Goal: Task Accomplishment & Management: Use online tool/utility

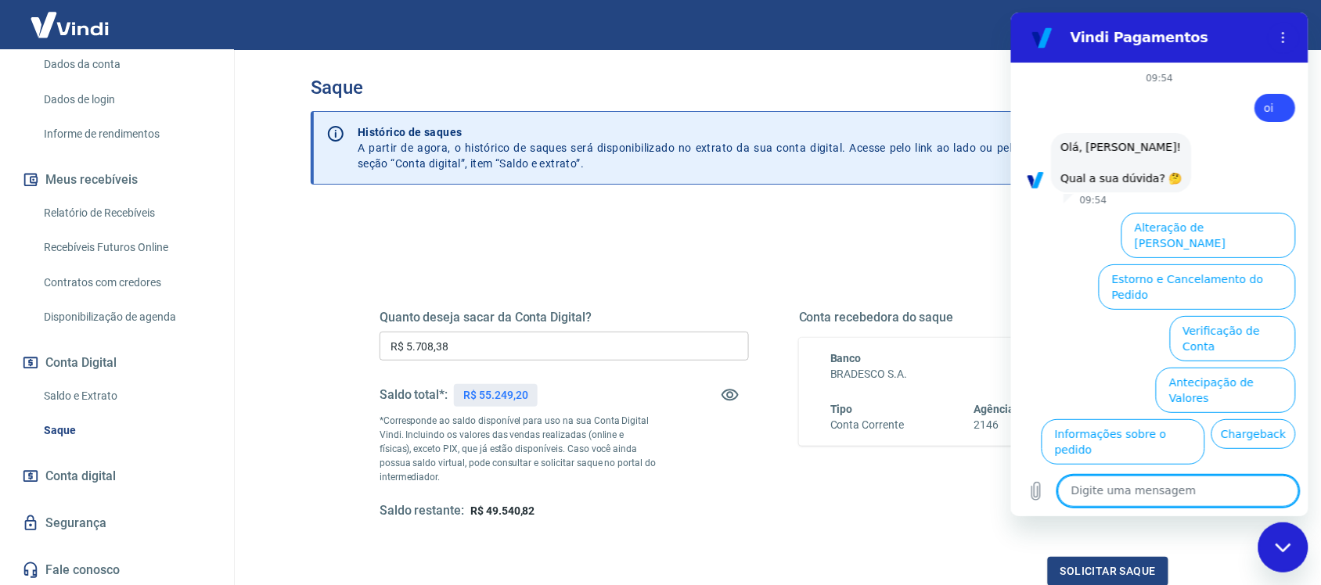
scroll to position [70, 0]
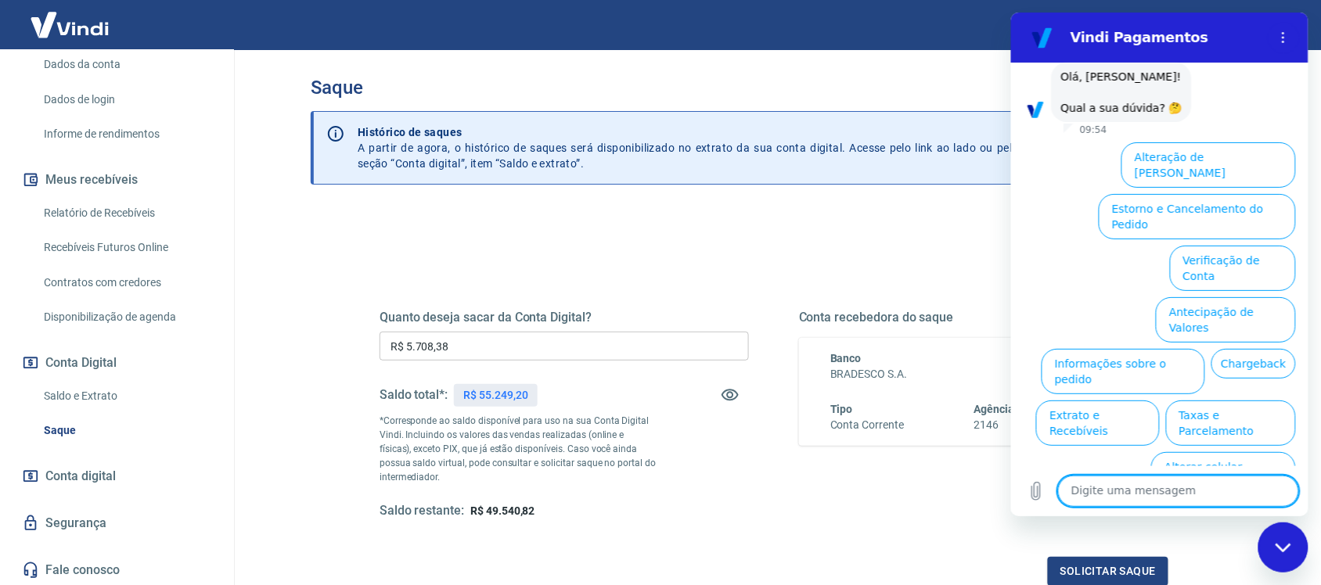
click at [1118, 494] on textarea at bounding box center [1177, 491] width 241 height 31
type textarea "atendente"
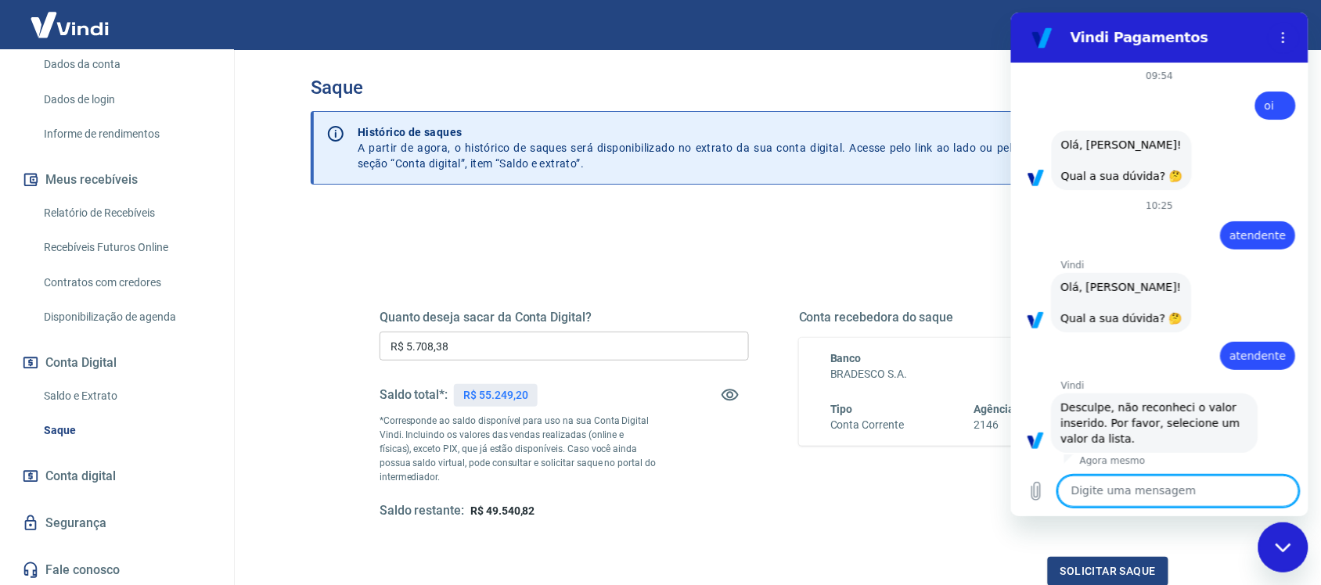
scroll to position [5, 0]
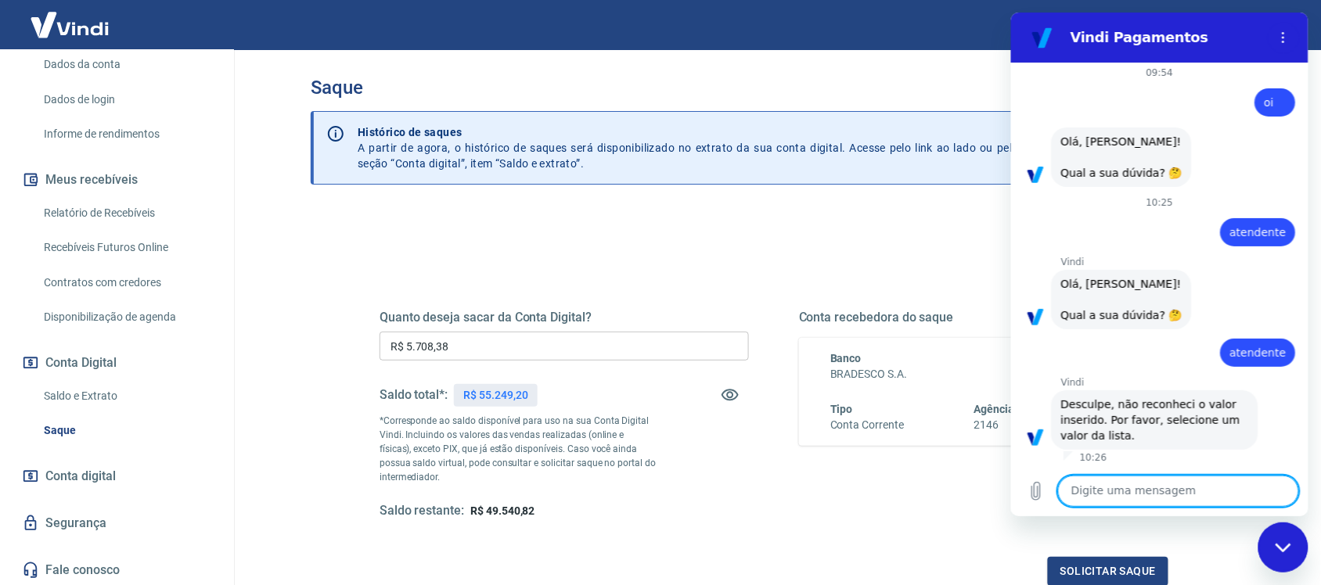
click at [1130, 494] on textarea at bounding box center [1177, 491] width 241 height 31
type textarea "OI"
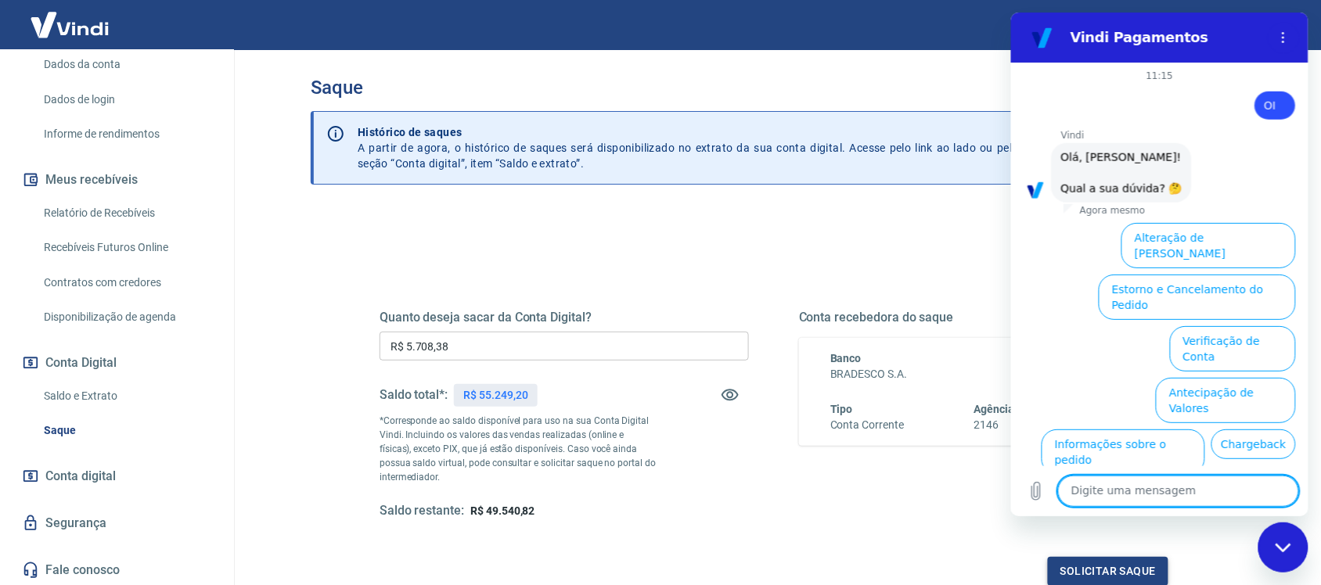
scroll to position [475, 0]
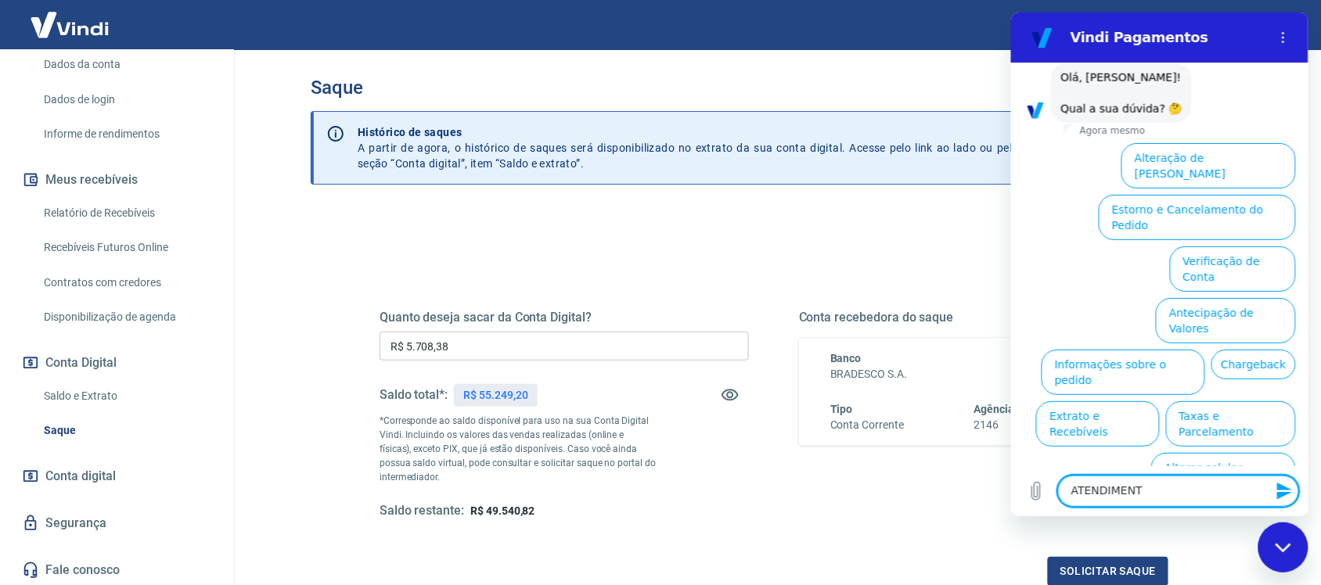
type textarea "ATENDIMENTO"
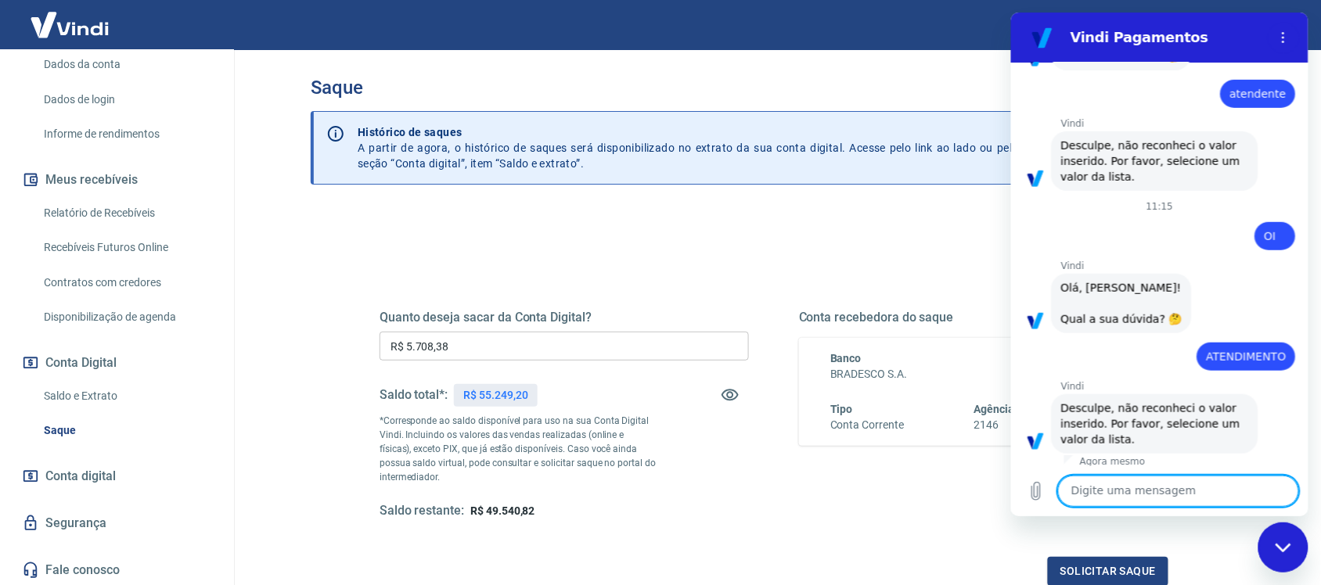
scroll to position [268, 0]
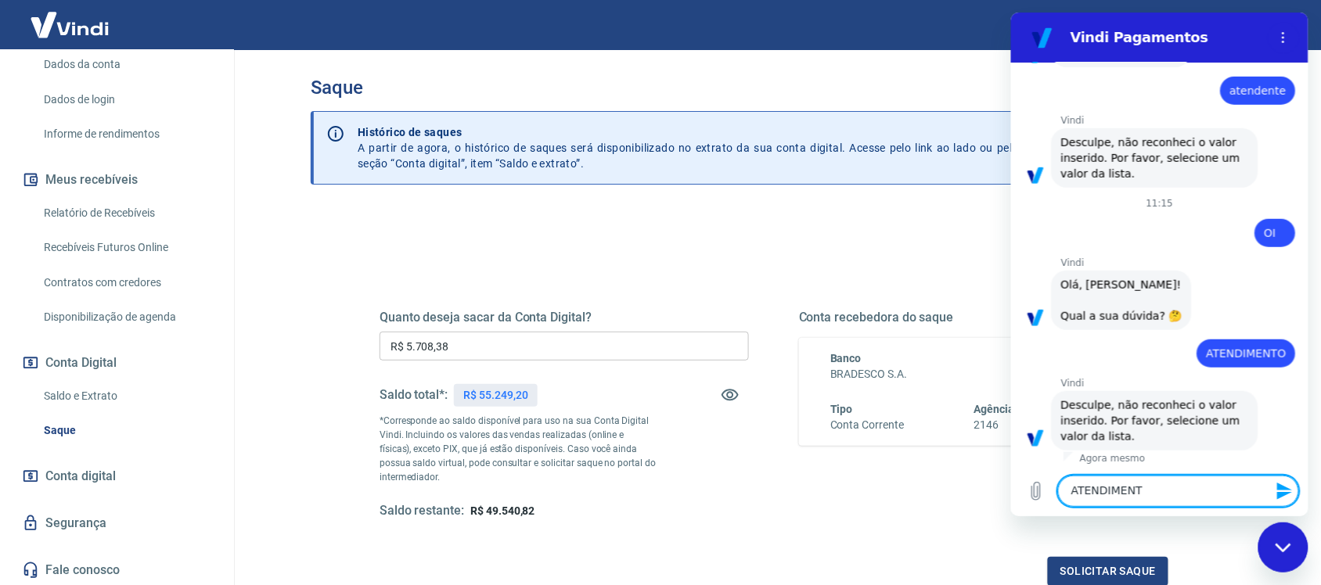
type textarea "ATENDIMENTO"
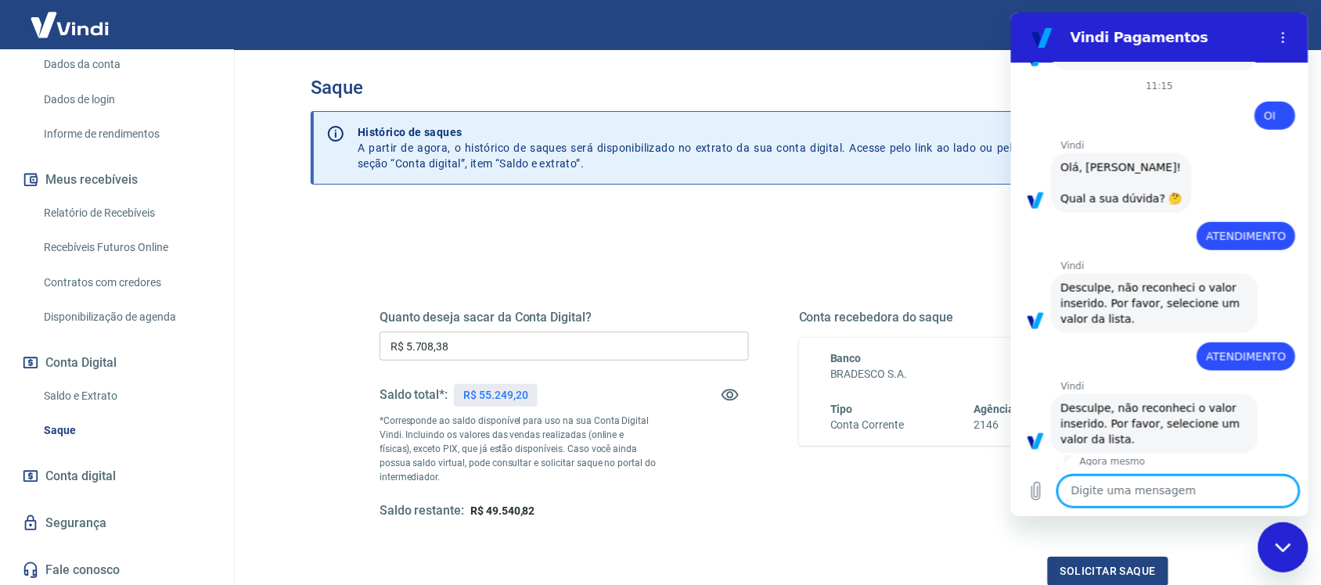
scroll to position [389, 0]
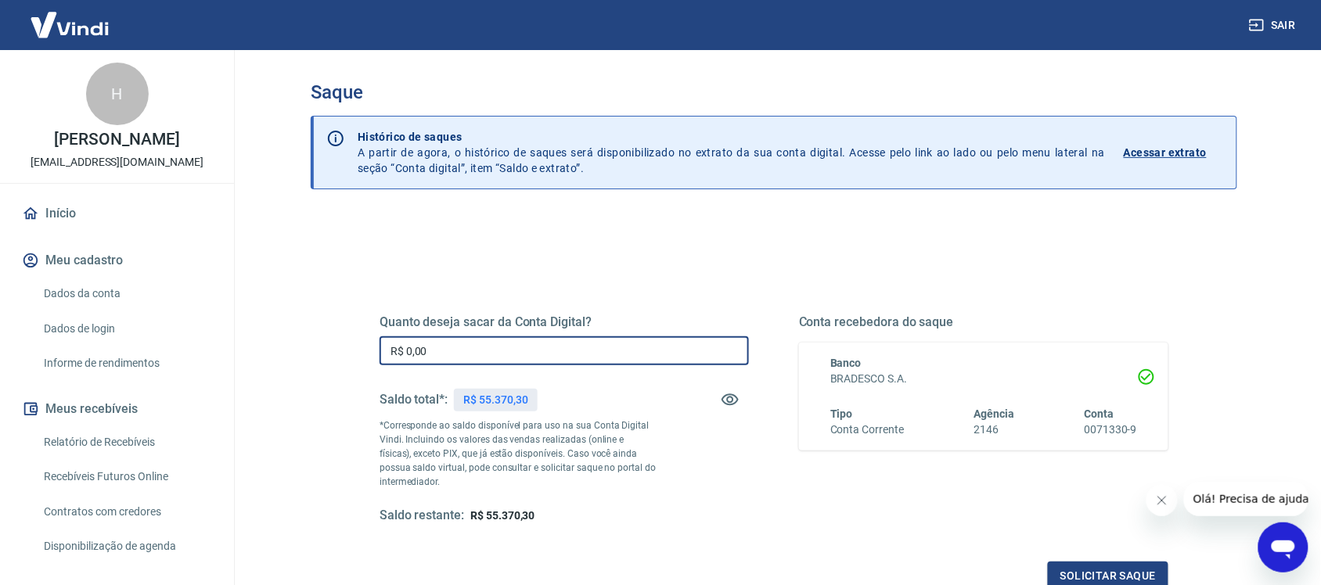
drag, startPoint x: 481, startPoint y: 352, endPoint x: 302, endPoint y: 361, distance: 179.4
click at [302, 361] on div "Saque Histórico de saques A partir de agora, o histórico de saques será disponi…" at bounding box center [774, 355] width 964 height 610
type input "R$ 1.672,67"
click at [1077, 572] on button "Solicitar saque" at bounding box center [1108, 576] width 121 height 29
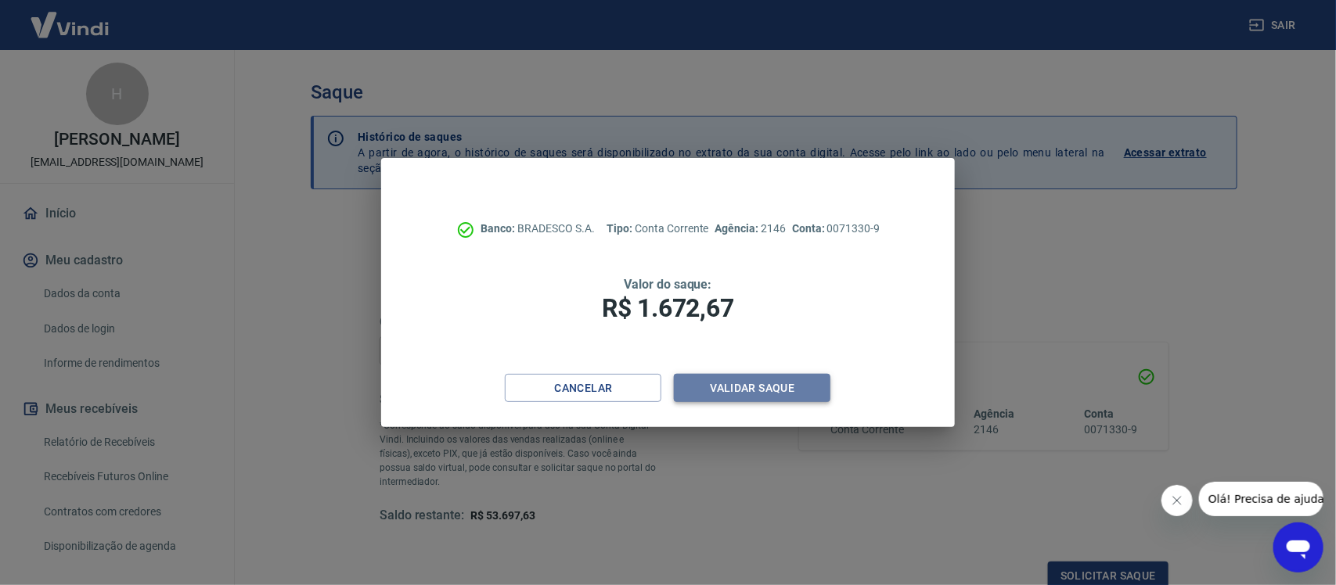
click at [752, 391] on button "Validar saque" at bounding box center [752, 388] width 156 height 29
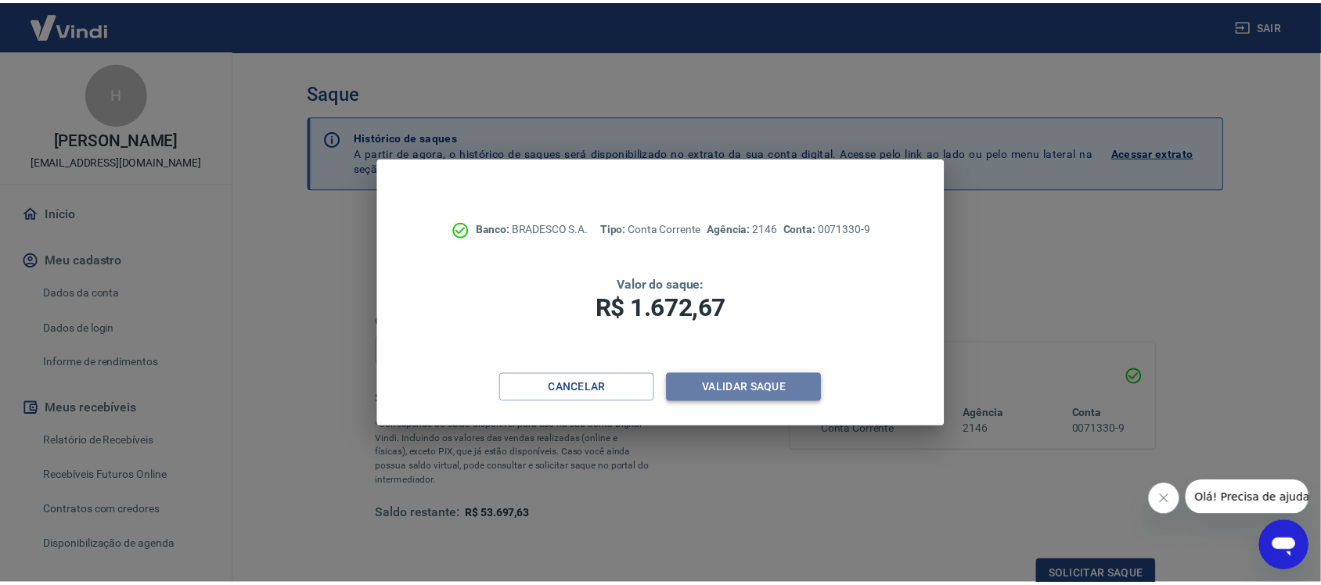
scroll to position [5, 0]
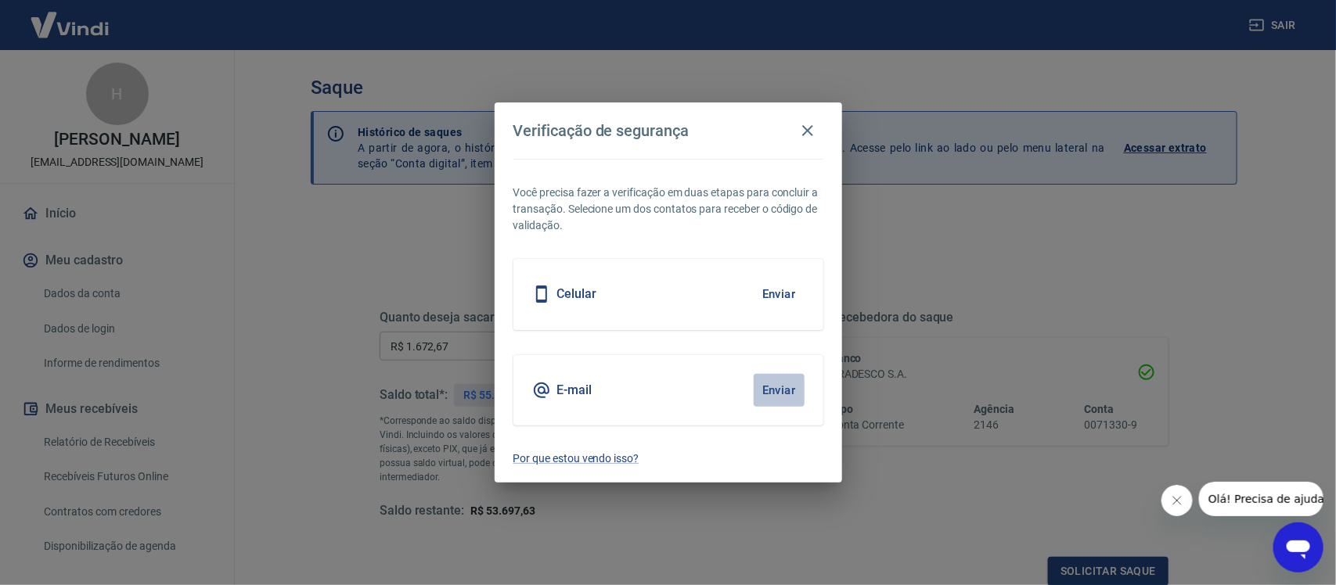
click at [773, 388] on button "Enviar" at bounding box center [779, 390] width 51 height 33
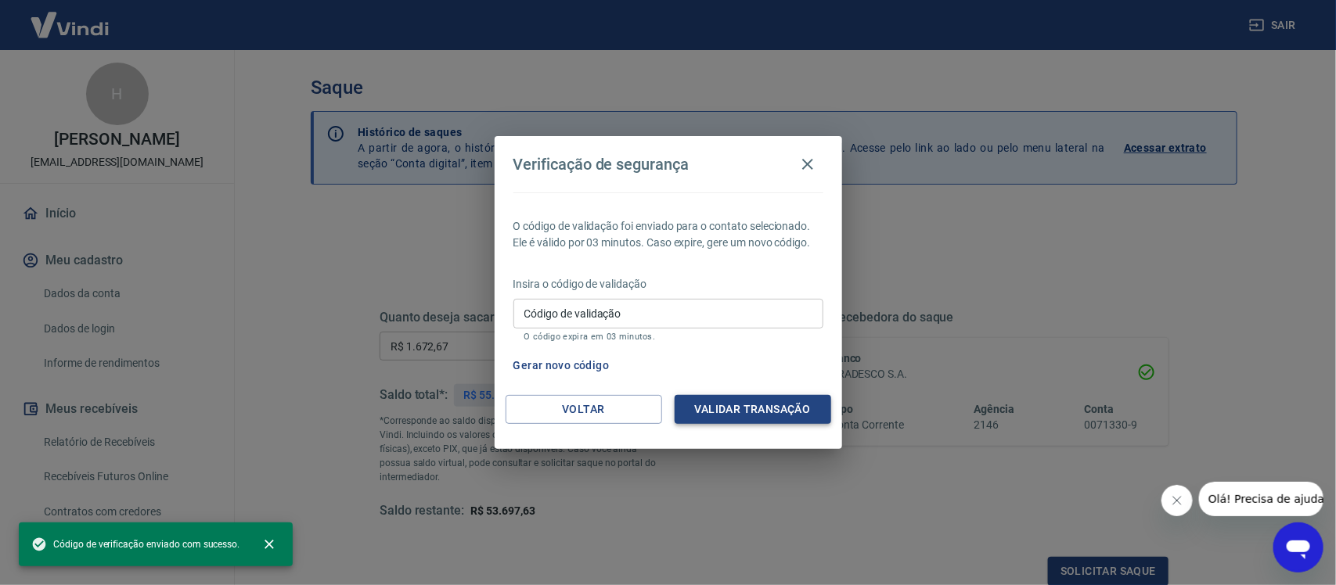
click at [740, 412] on button "Validar transação" at bounding box center [752, 409] width 156 height 29
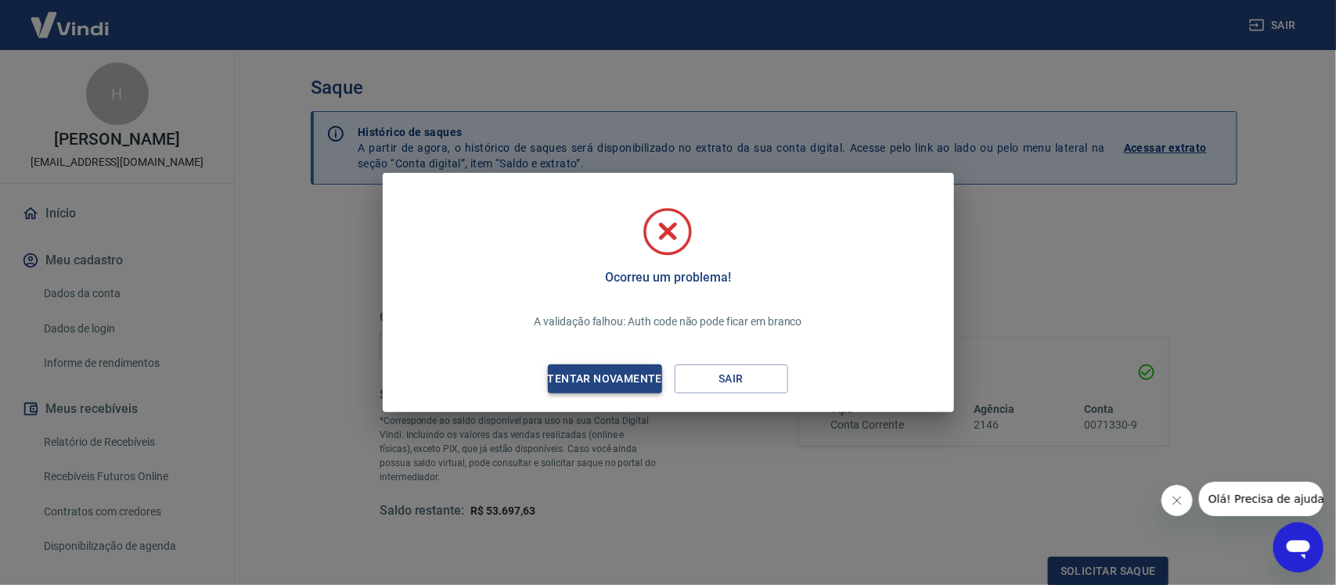
click at [627, 376] on div "Tentar novamente" at bounding box center [605, 379] width 152 height 20
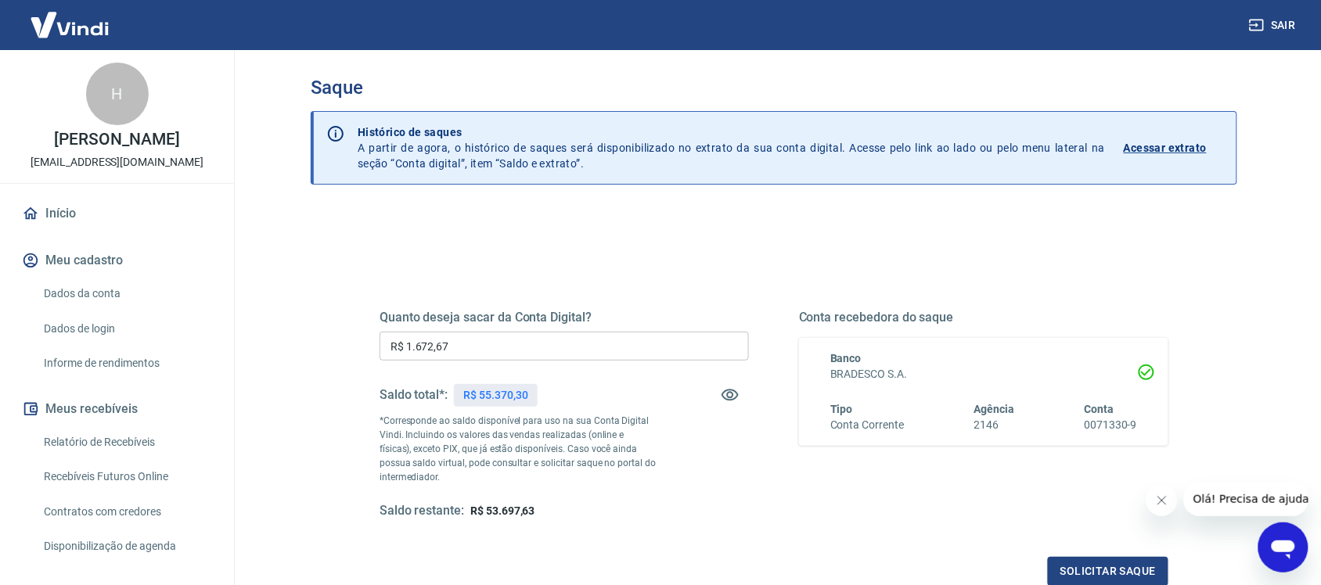
click at [1259, 500] on span "Olá! Precisa de ajuda?" at bounding box center [1253, 498] width 122 height 13
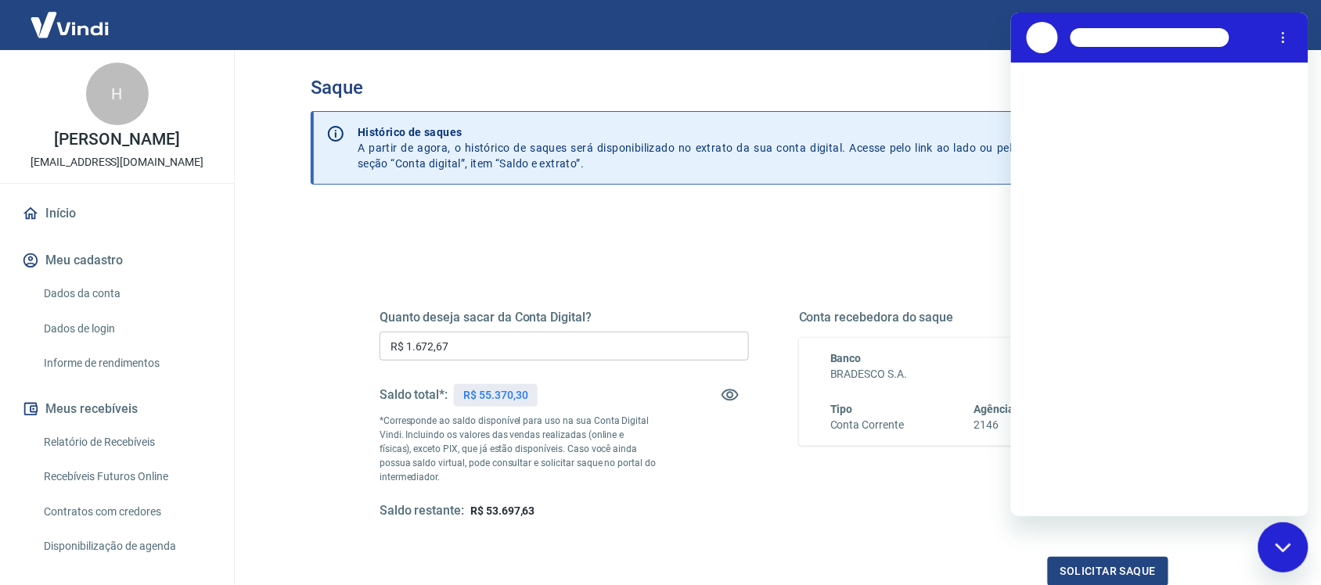
scroll to position [0, 0]
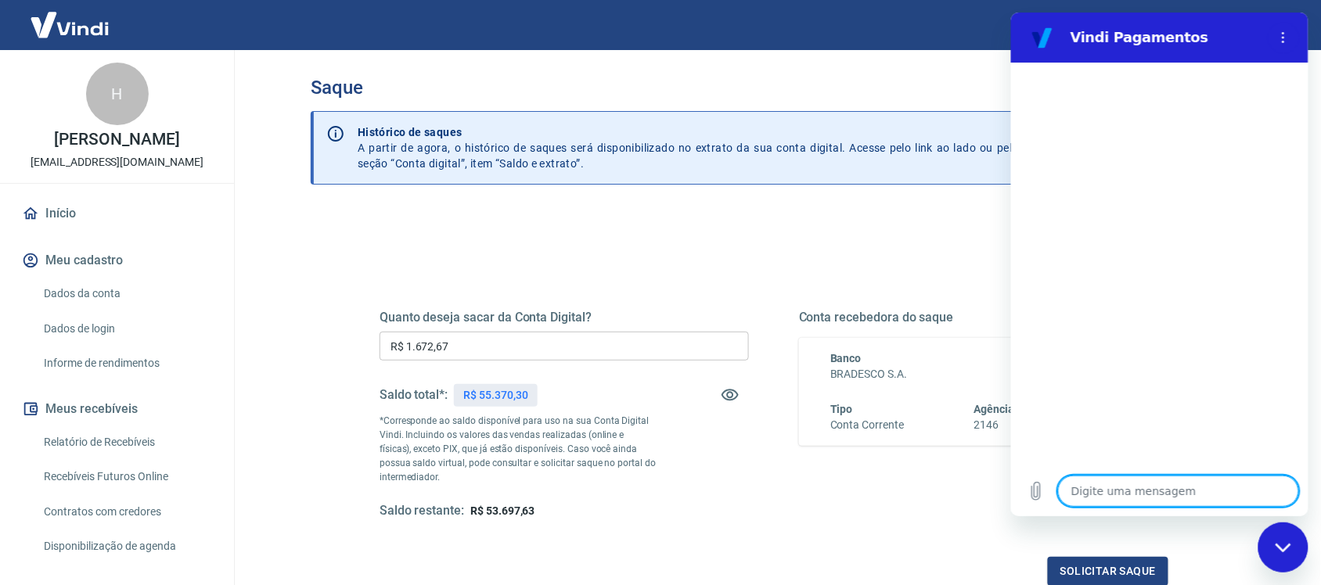
click at [1096, 498] on textarea at bounding box center [1177, 491] width 241 height 31
type textarea "O"
type textarea "x"
type textarea "OI"
type textarea "x"
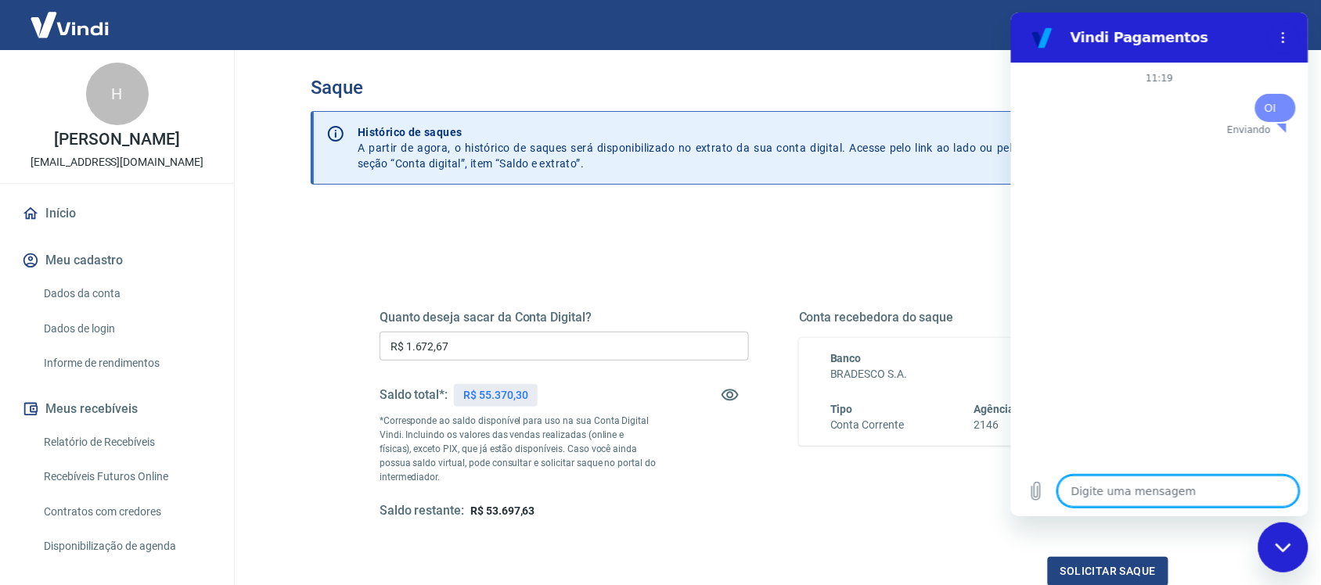
type textarea "x"
type textarea "S"
type textarea "x"
type textarea "SA"
type textarea "x"
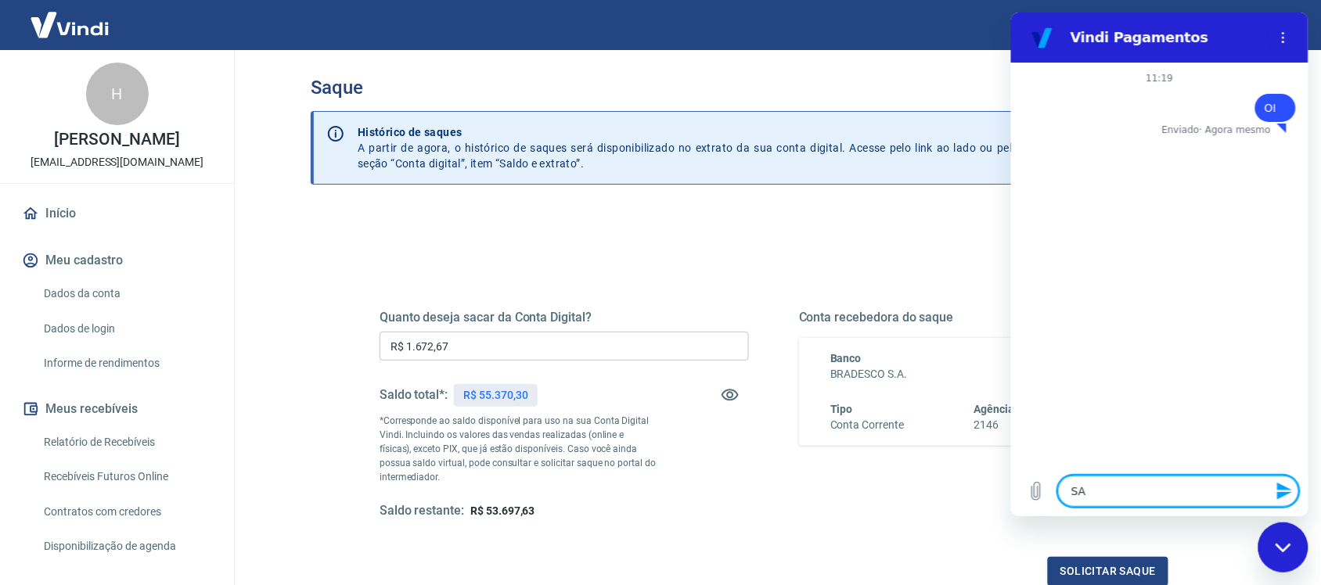
type textarea "SAQ"
type textarea "x"
type textarea "SAQU"
type textarea "x"
type textarea "SAQUE"
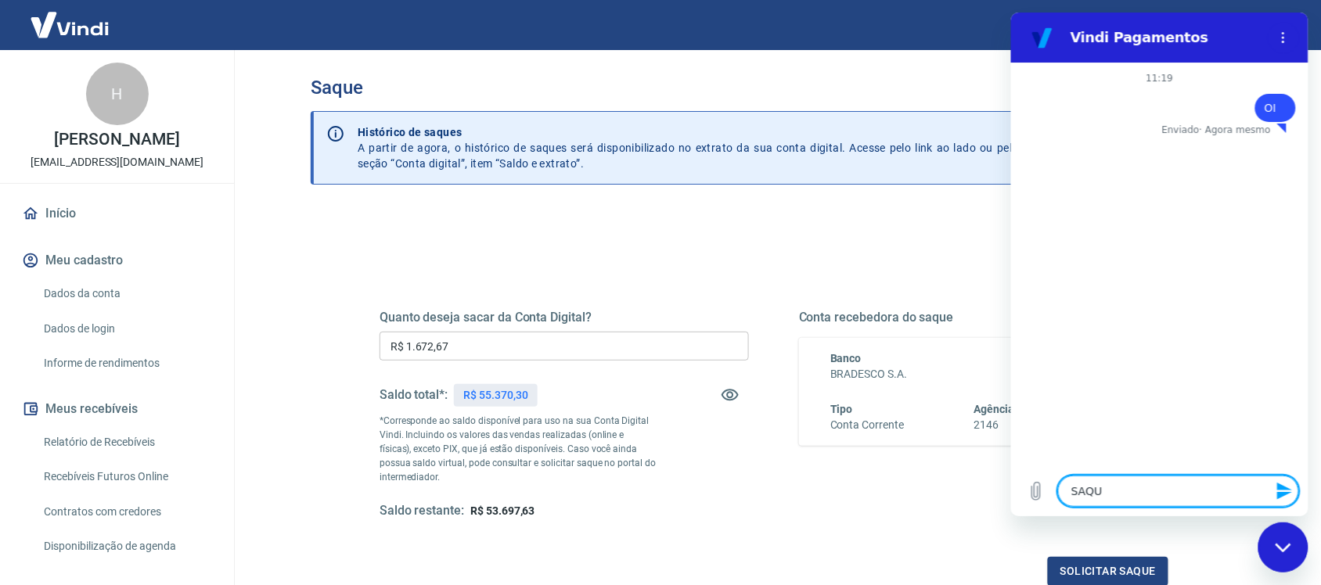
type textarea "x"
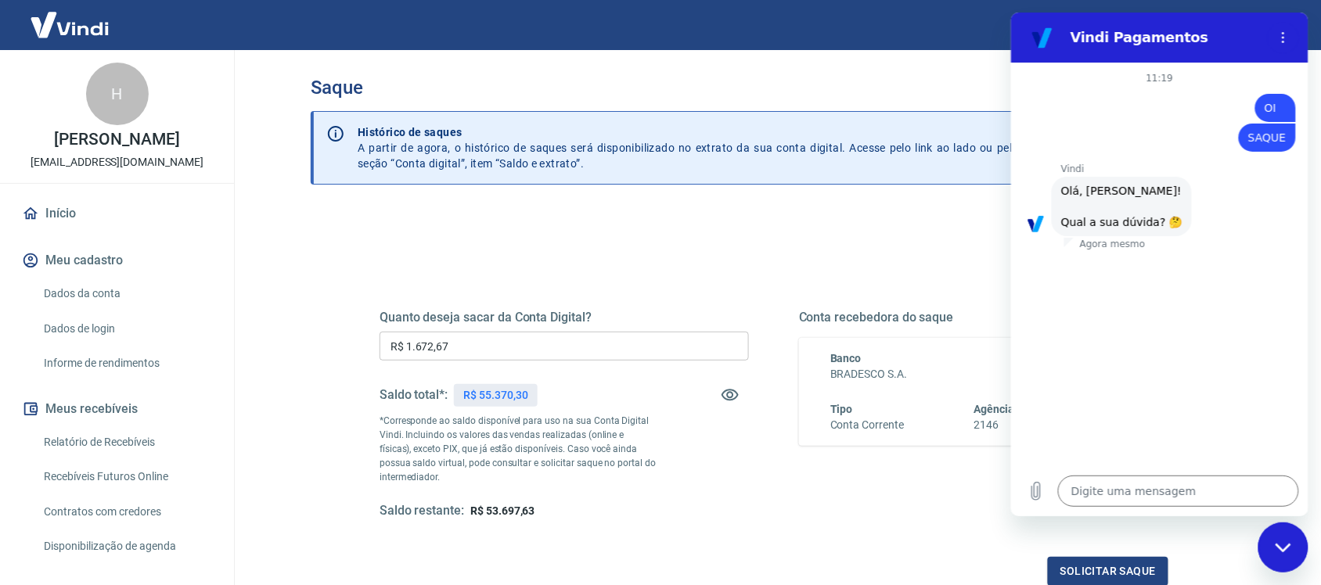
type textarea "x"
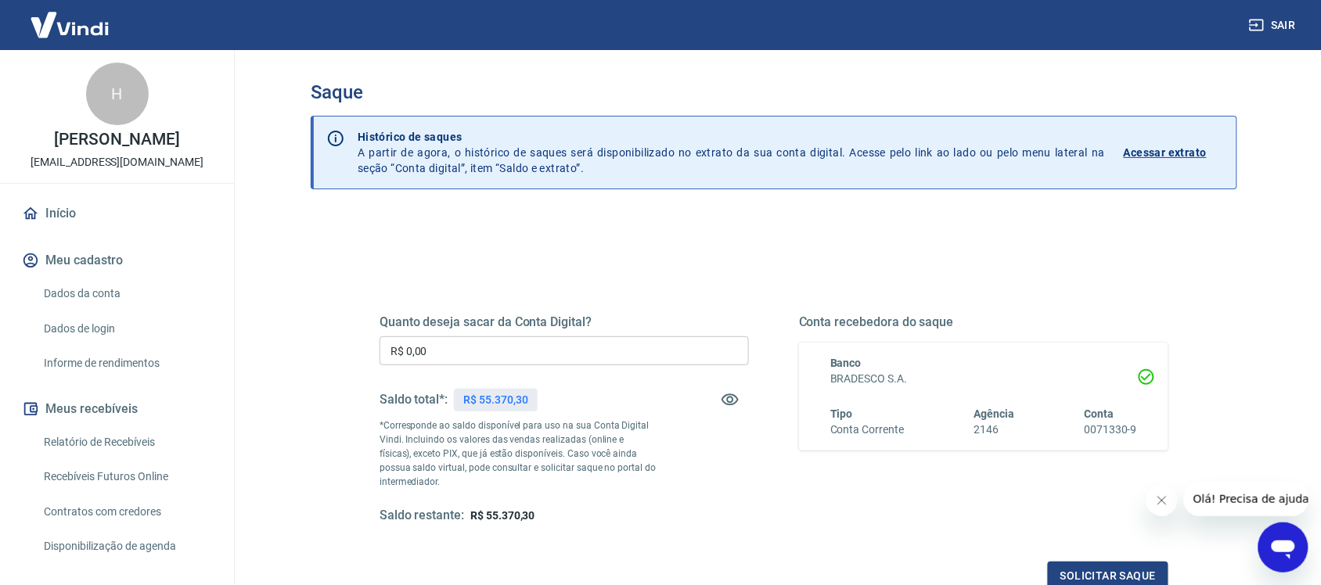
click at [1286, 551] on icon "Abrir janela de mensagens" at bounding box center [1282, 549] width 23 height 19
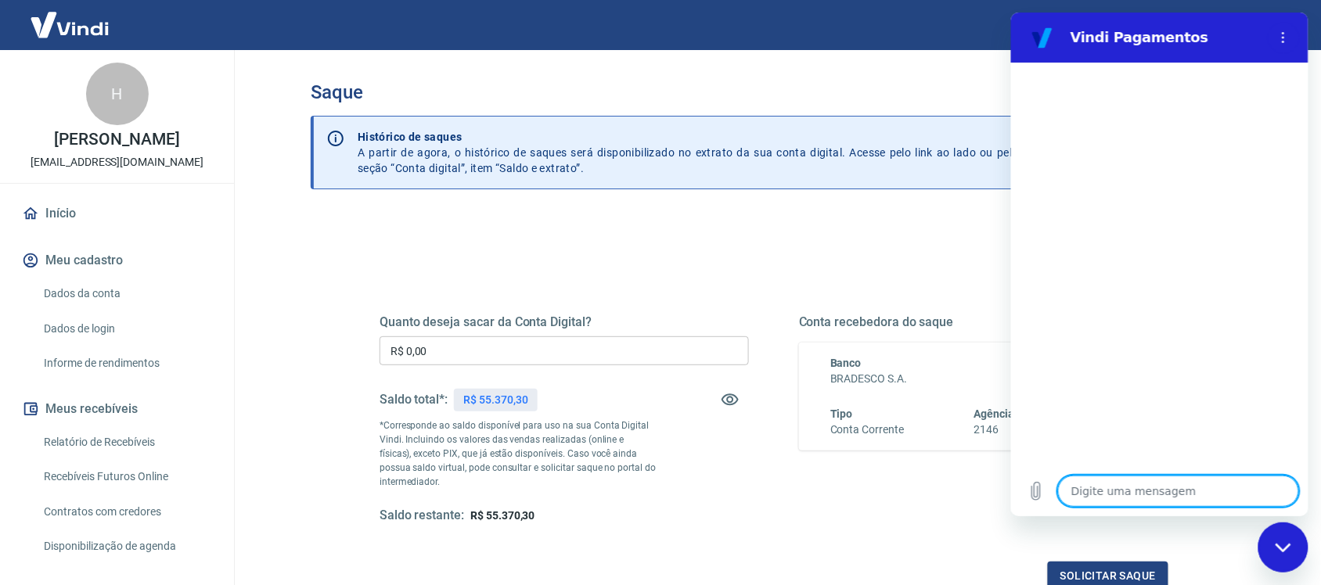
click at [1075, 488] on textarea at bounding box center [1177, 491] width 241 height 31
type textarea "A"
type textarea "x"
type textarea "AT"
type textarea "x"
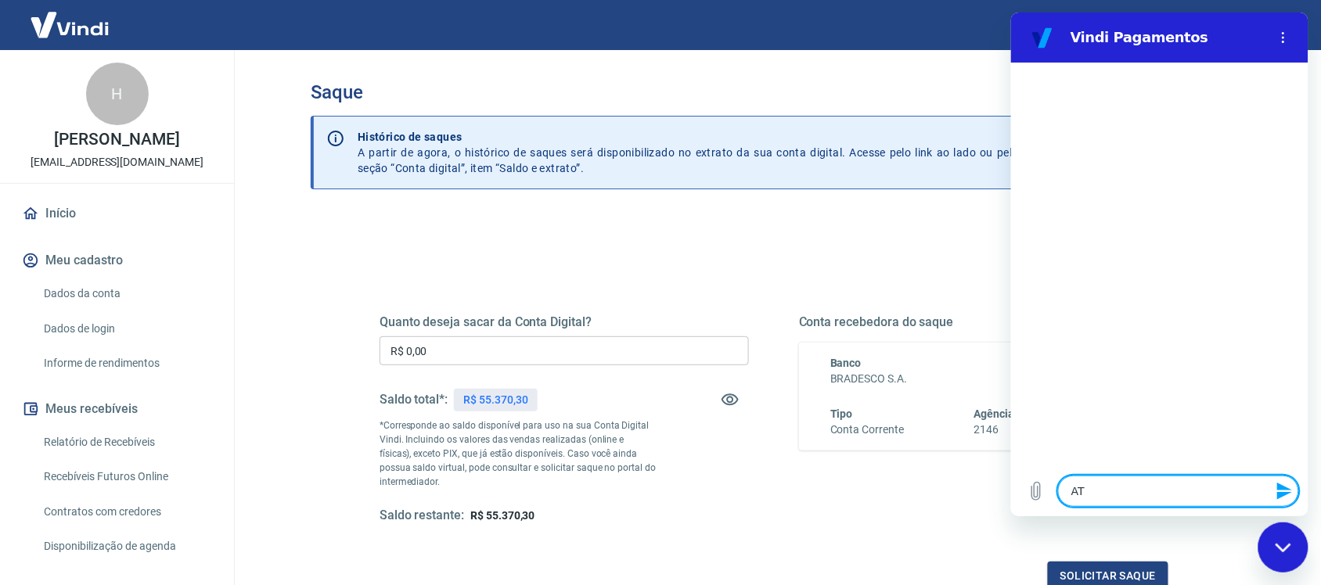
type textarea "ATE"
type textarea "x"
type textarea "[GEOGRAPHIC_DATA]"
type textarea "x"
type textarea "ATEND"
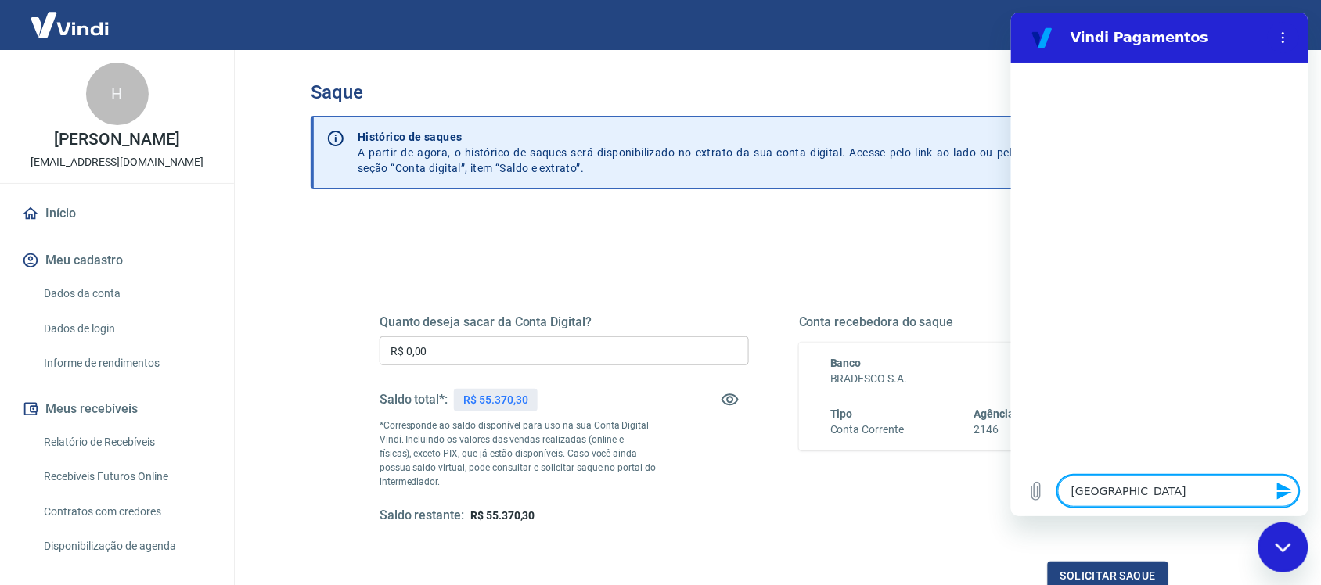
type textarea "x"
type textarea "ATENDE"
type textarea "x"
type textarea "ATENDEN"
type textarea "x"
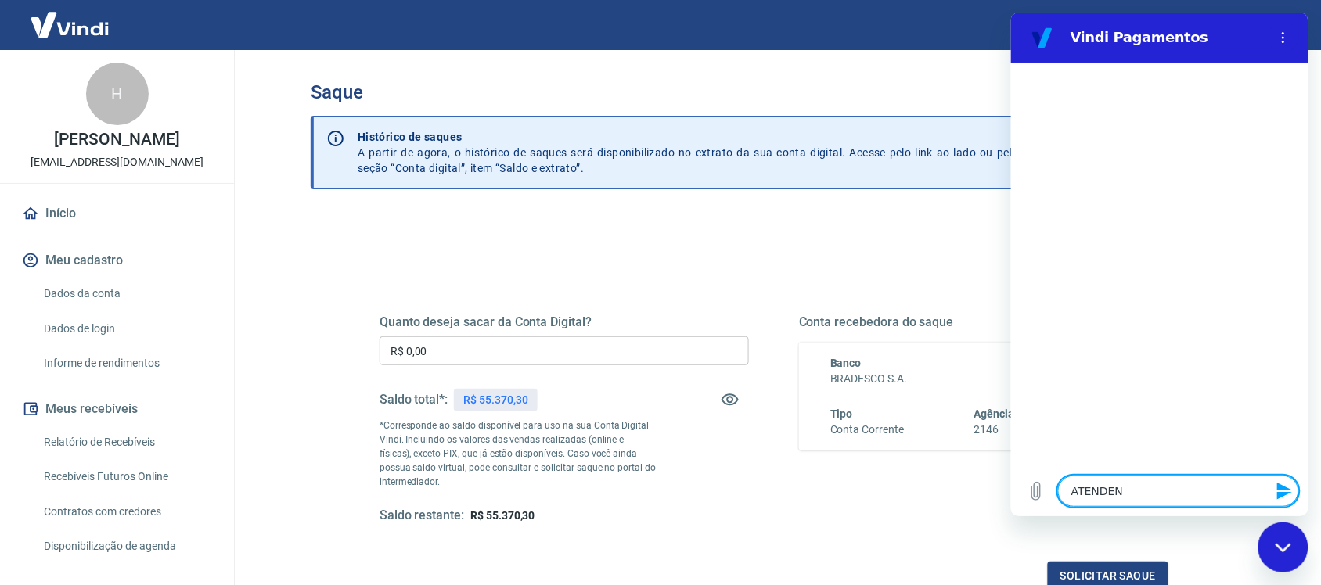
type textarea "ATENDENT"
type textarea "x"
type textarea "ATENDENTE"
type textarea "x"
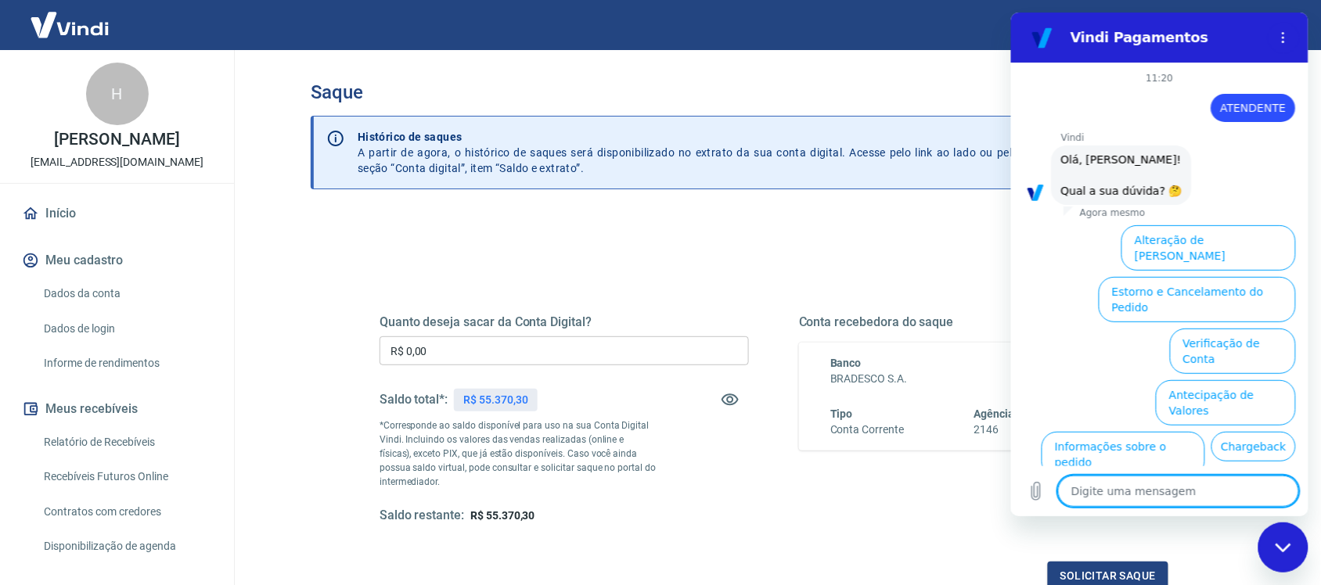
scroll to position [82, 0]
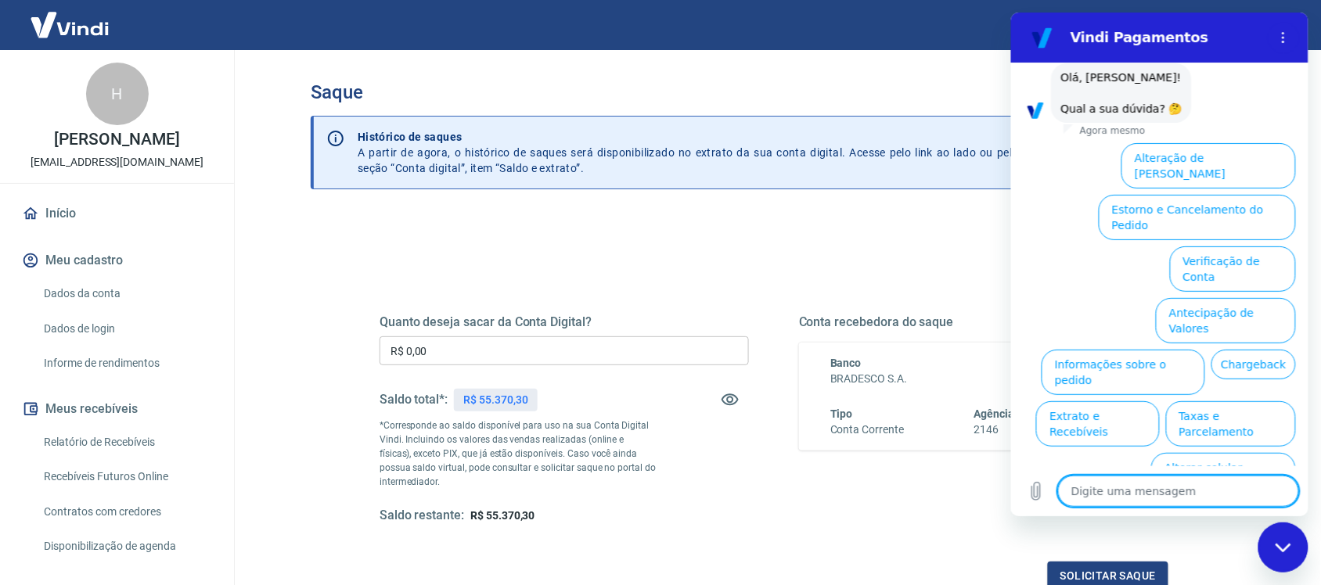
click at [1158, 401] on button "Extrato e Recebíveis" at bounding box center [1096, 423] width 123 height 45
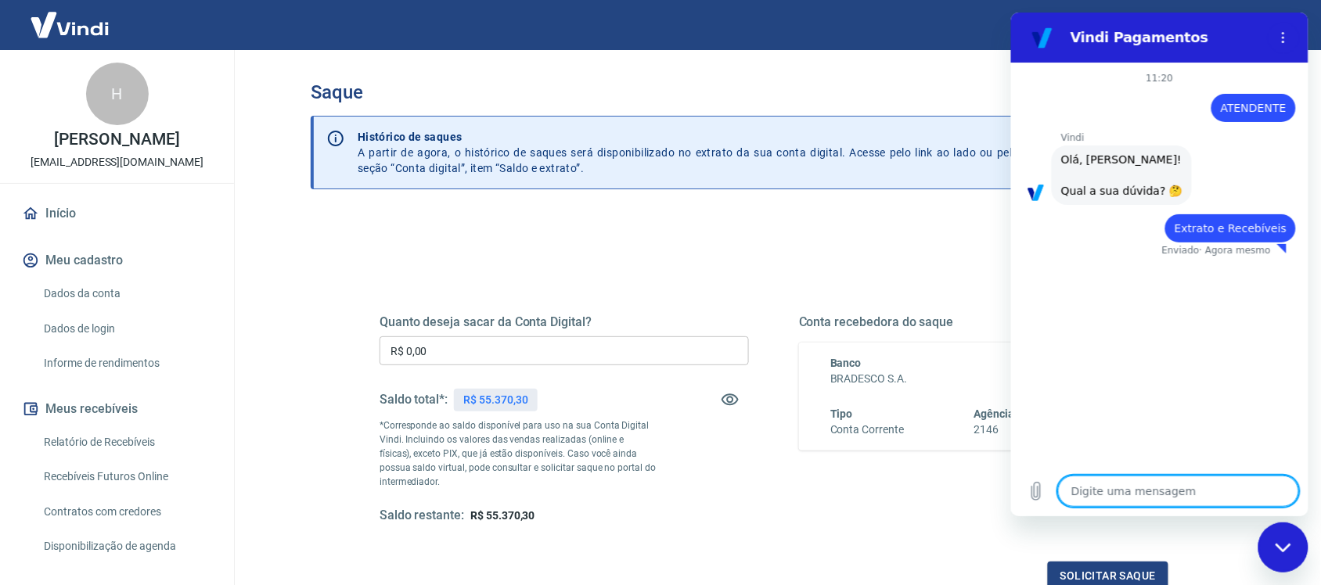
click at [1122, 488] on textarea at bounding box center [1177, 491] width 241 height 31
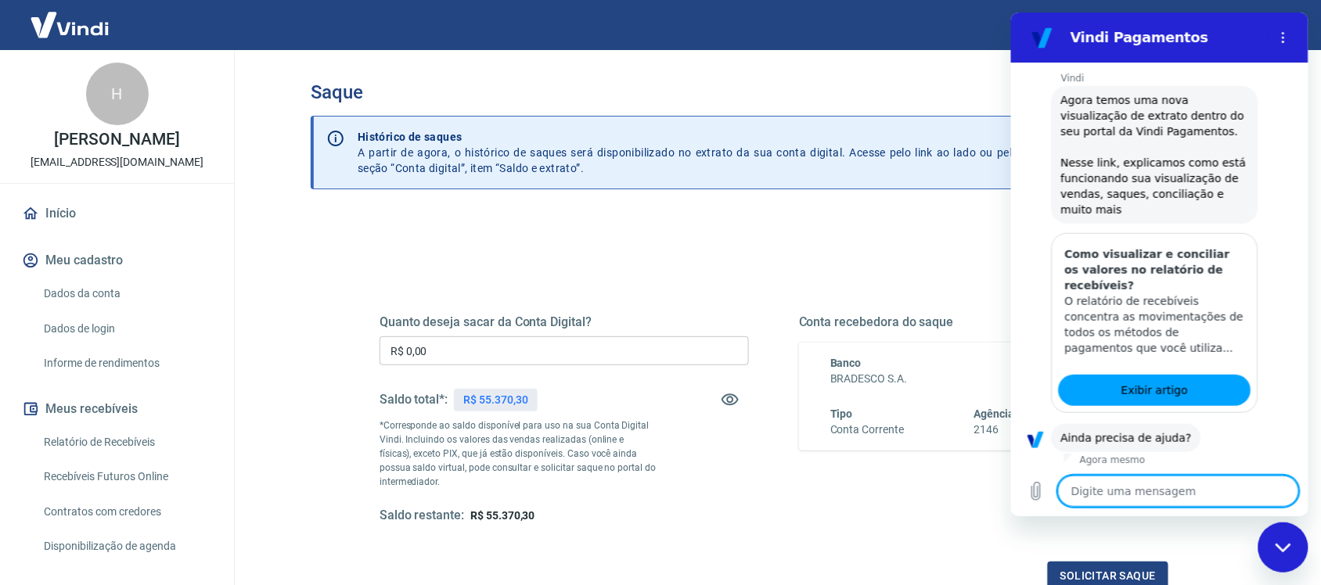
scroll to position [219, 0]
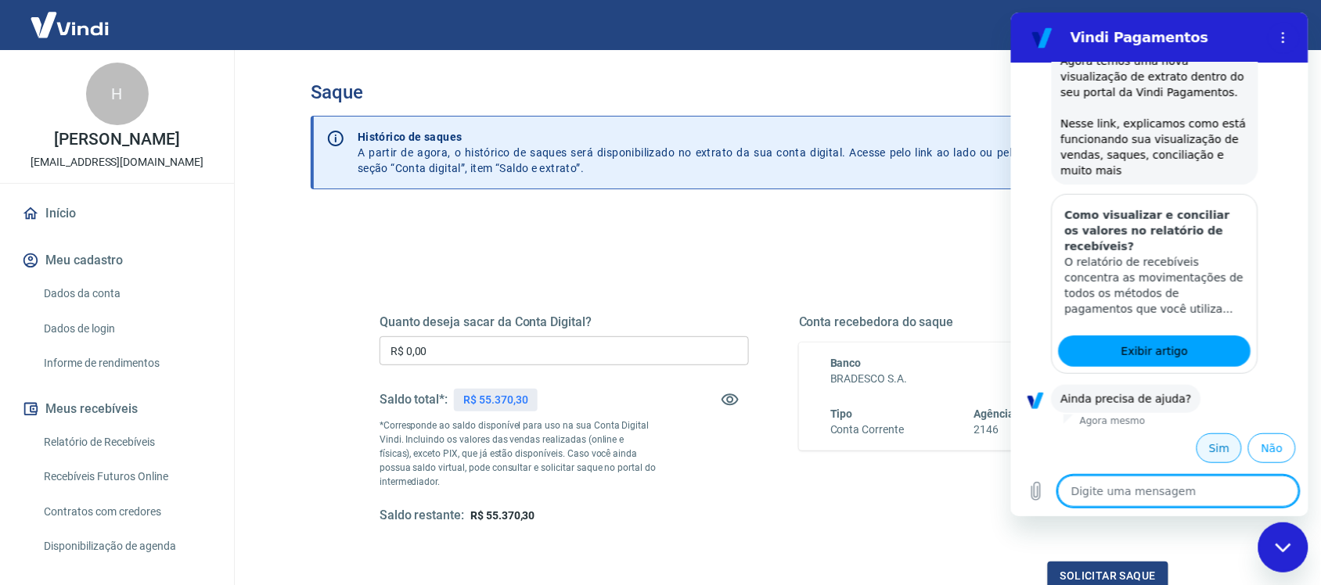
click at [1196, 449] on button "Sim" at bounding box center [1218, 448] width 45 height 30
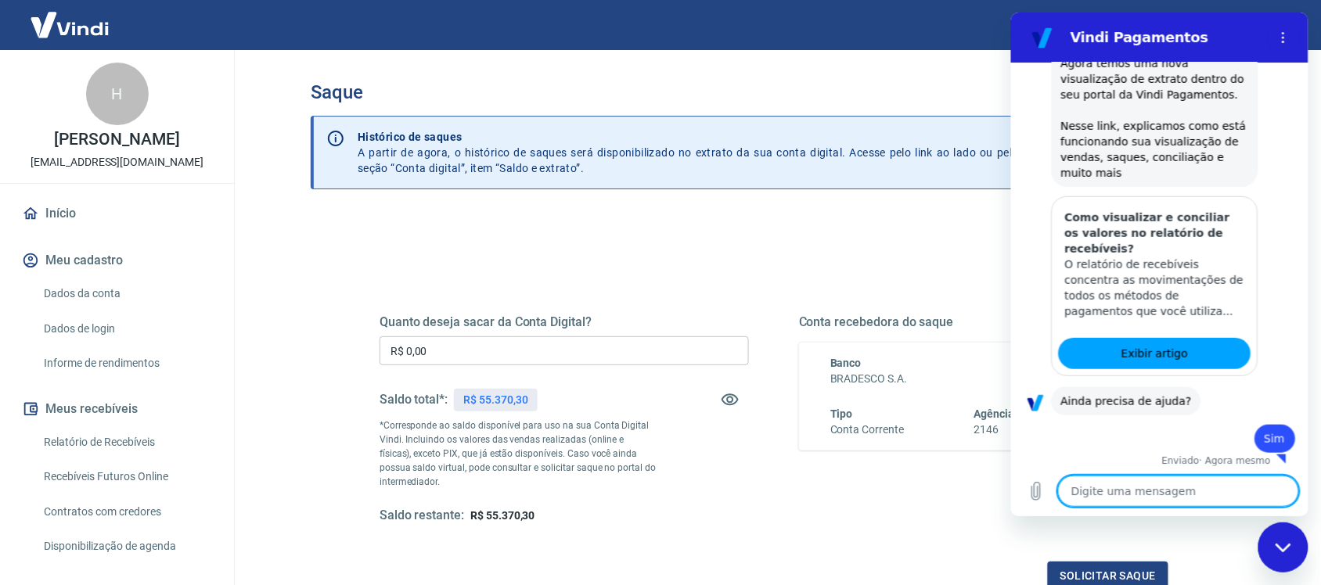
scroll to position [220, 0]
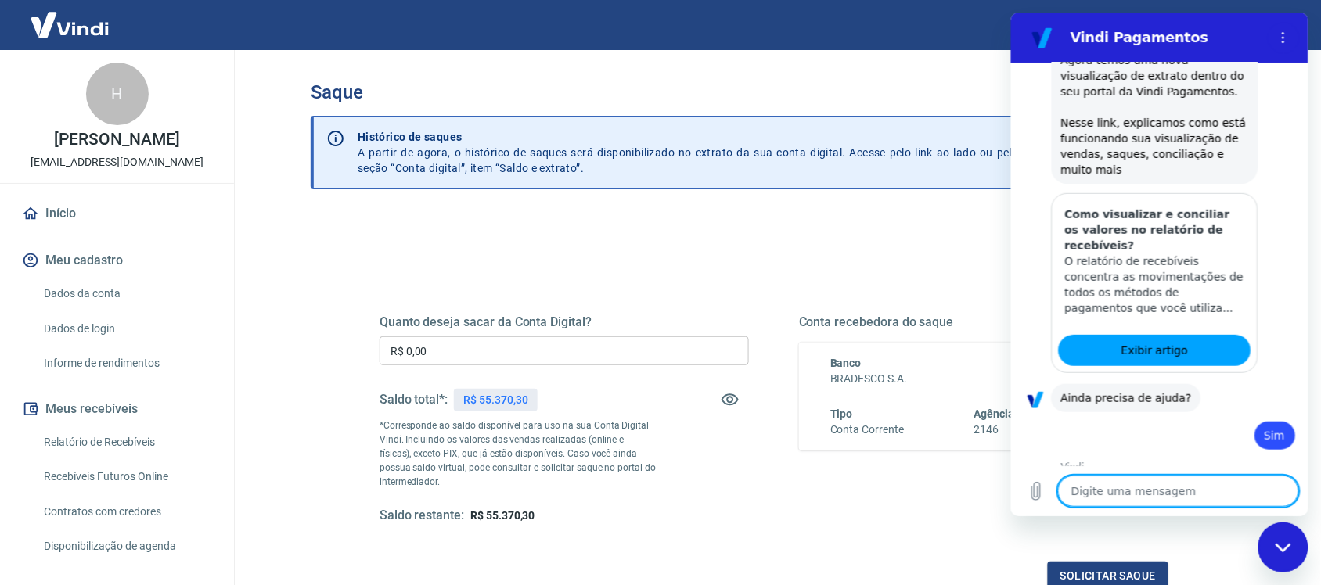
type textarea "x"
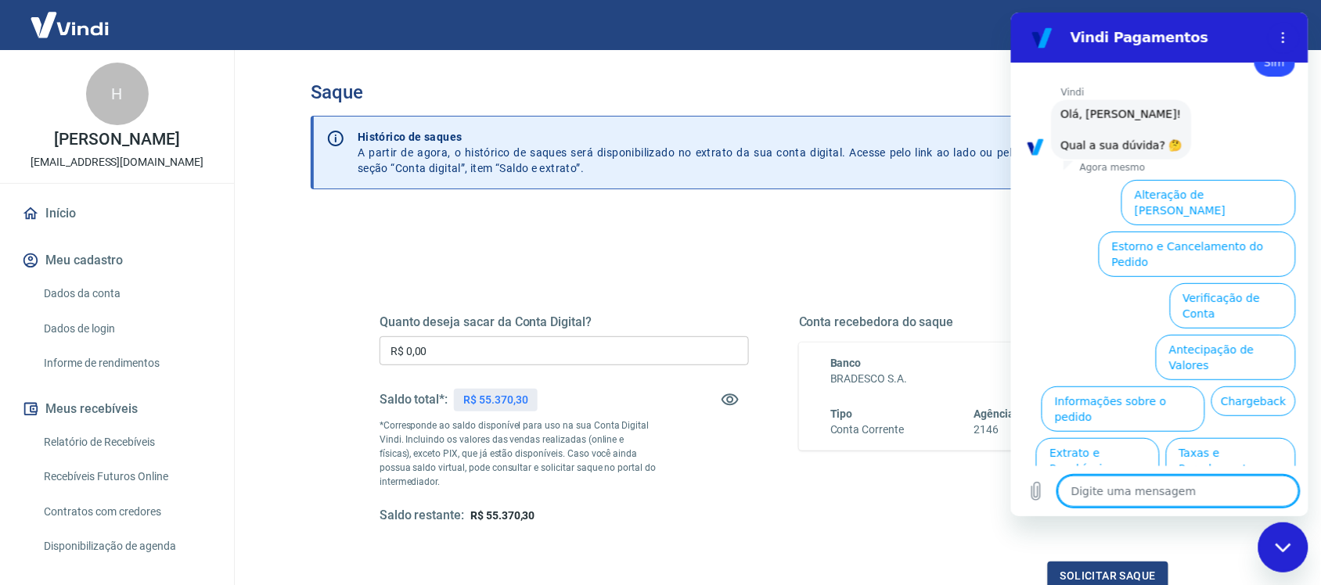
scroll to position [631, 0]
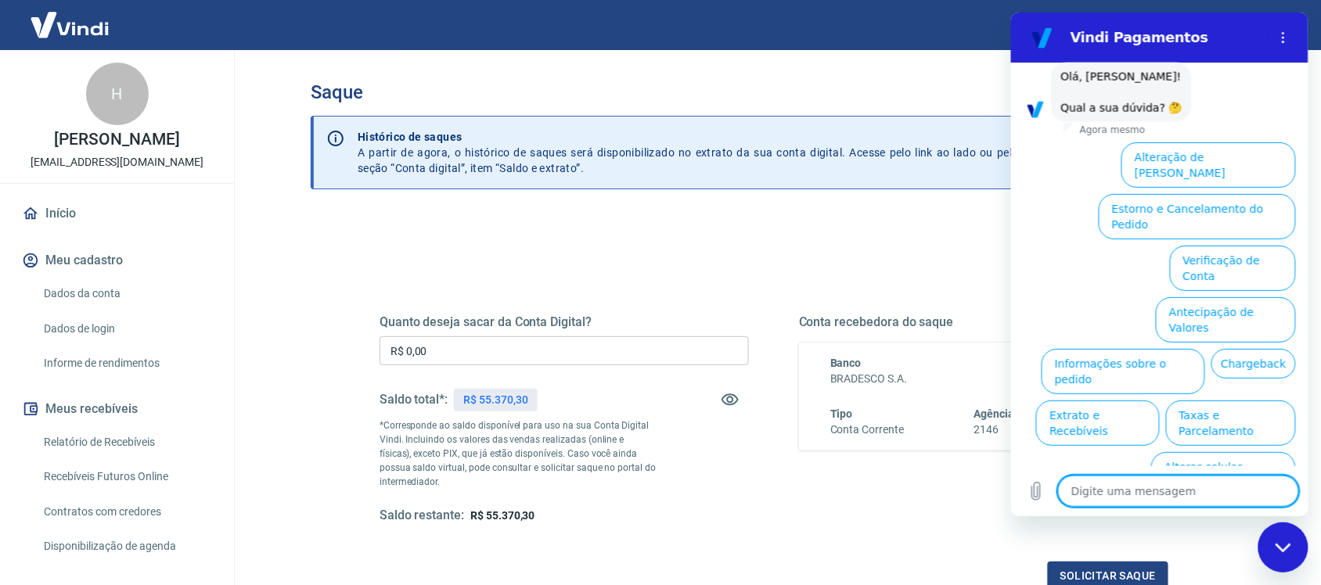
type textarea "A"
type textarea "x"
type textarea "AT"
type textarea "x"
type textarea "ATE"
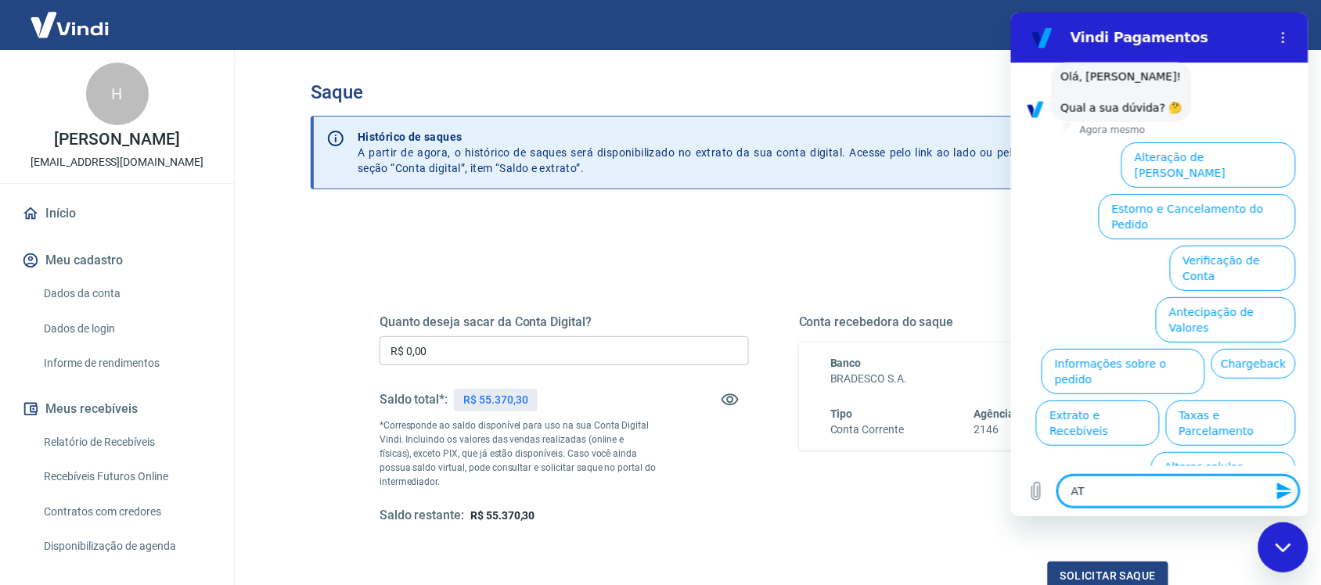
type textarea "x"
type textarea "ATEN"
type textarea "x"
type textarea "ATEND"
type textarea "x"
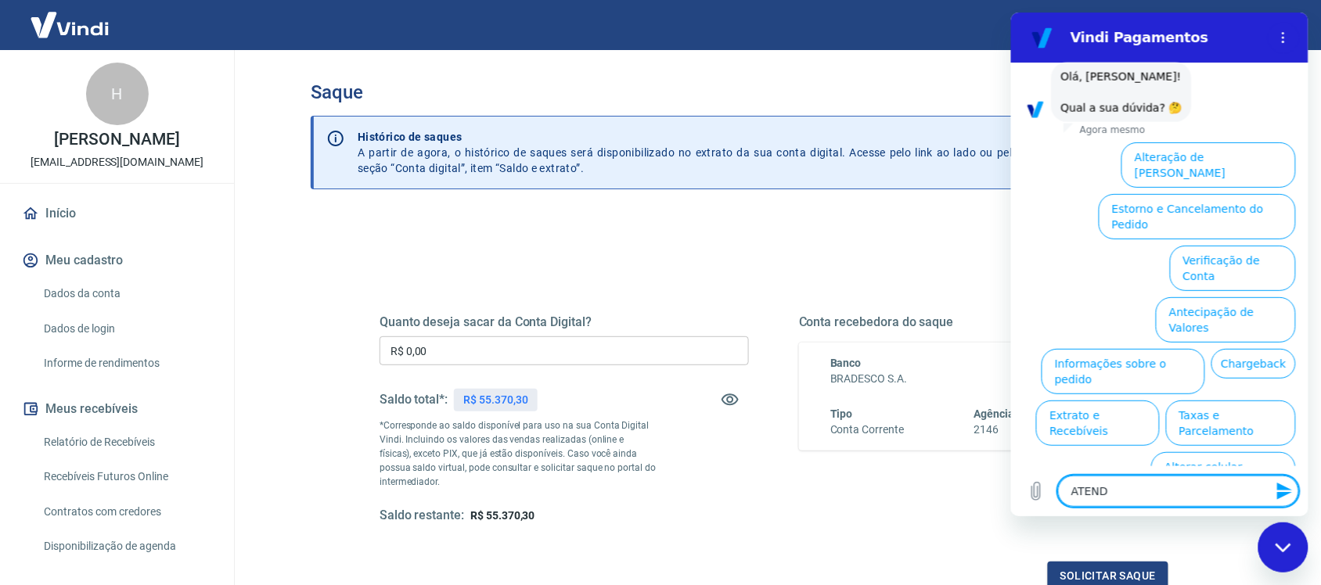
type textarea "ATENDE"
type textarea "x"
type textarea "ATENDEN"
type textarea "x"
type textarea "ATENDENT"
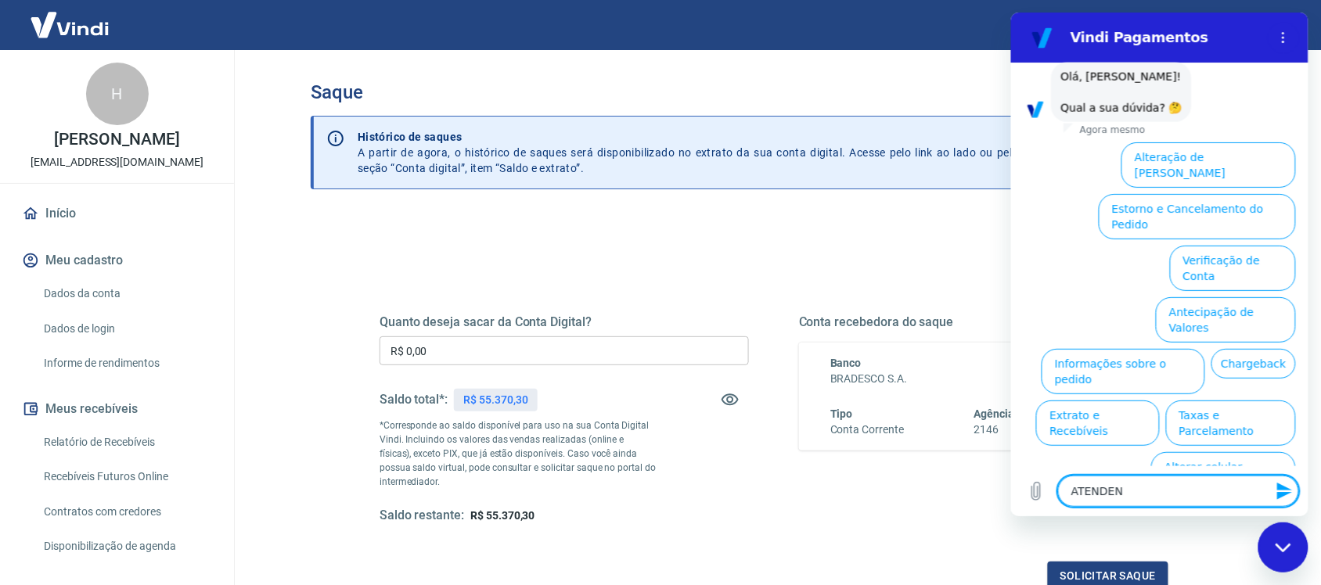
type textarea "x"
type textarea "ATENDENTE"
type textarea "x"
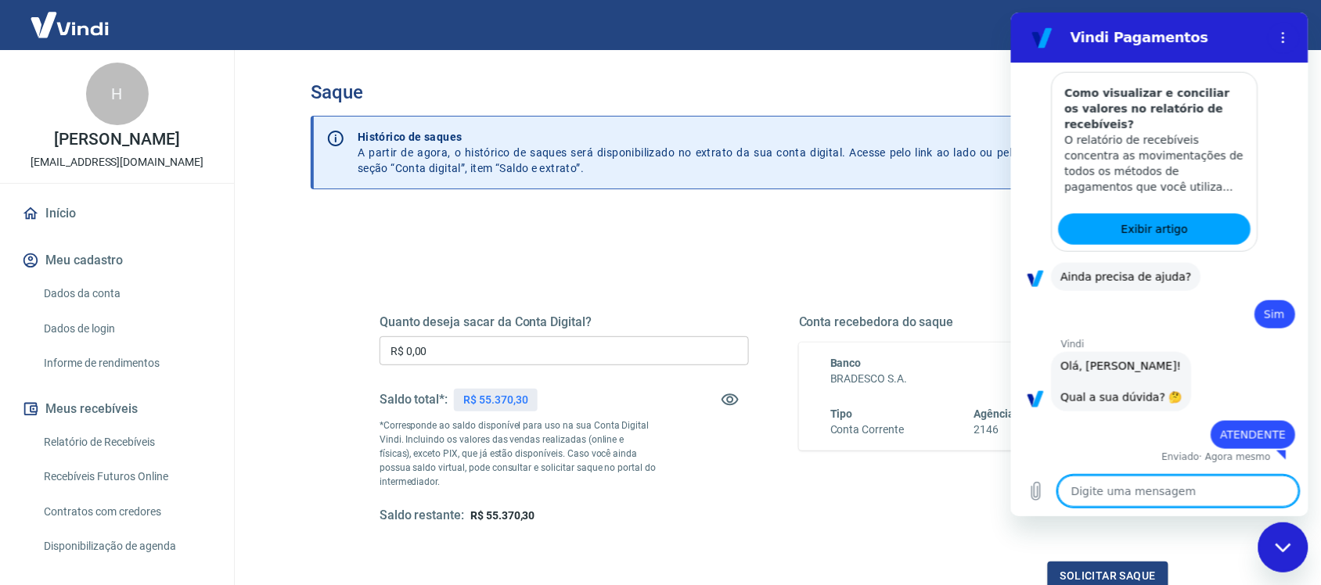
type textarea "x"
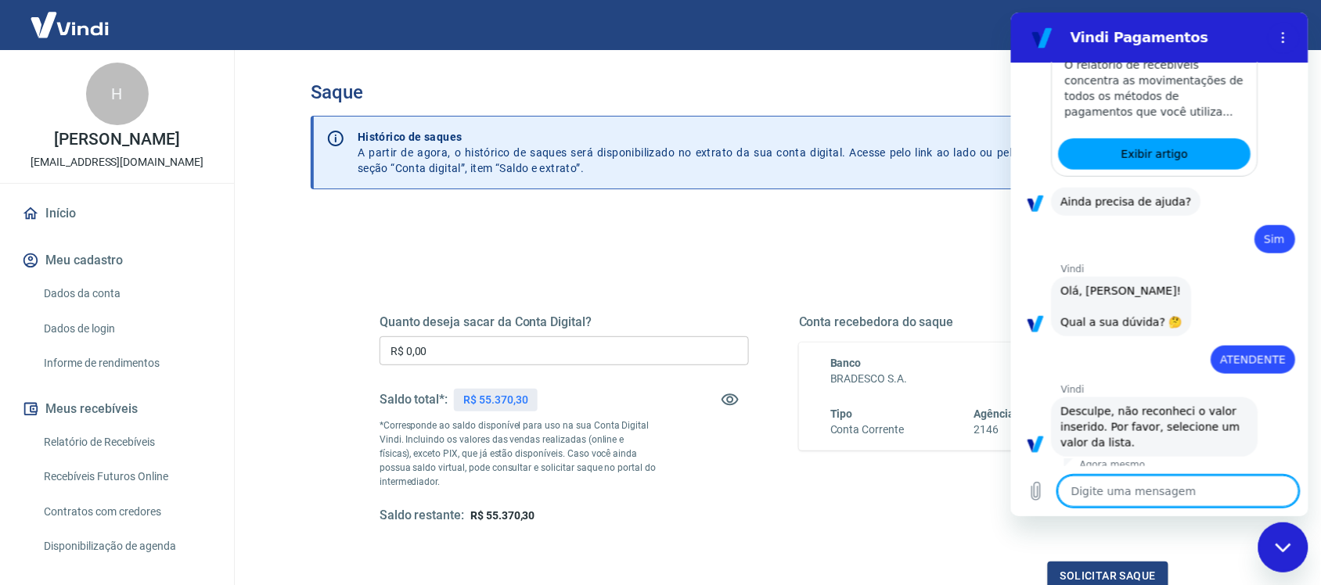
scroll to position [423, 0]
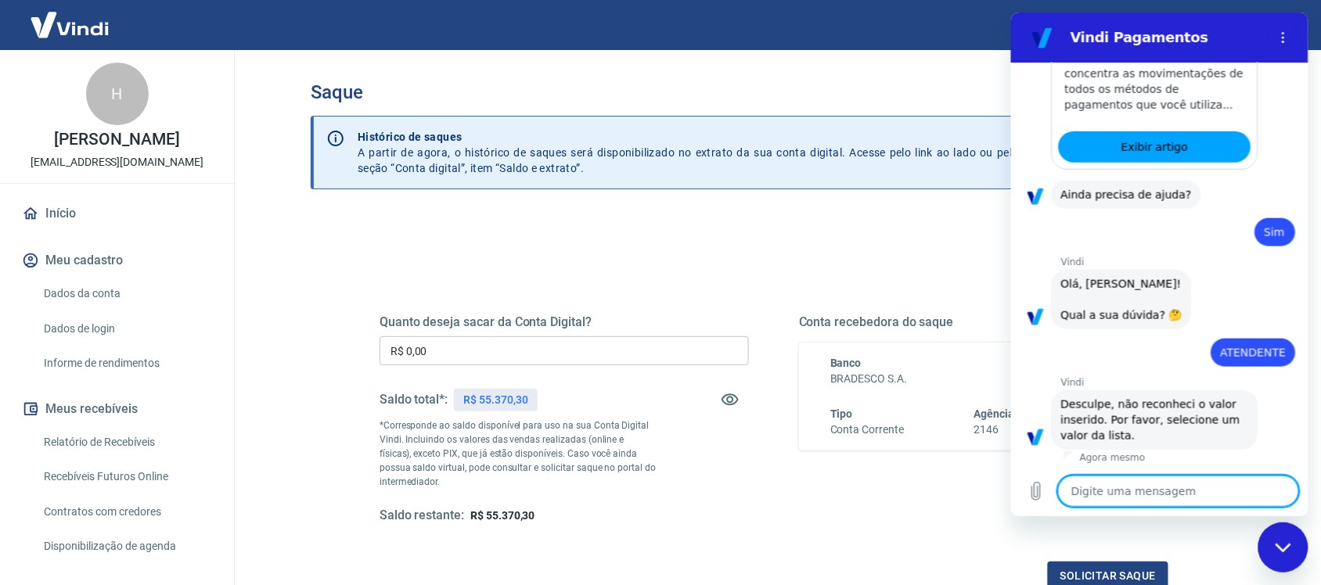
click at [1129, 487] on textarea at bounding box center [1177, 491] width 241 height 31
type textarea "S"
type textarea "x"
type textarea "SA"
type textarea "x"
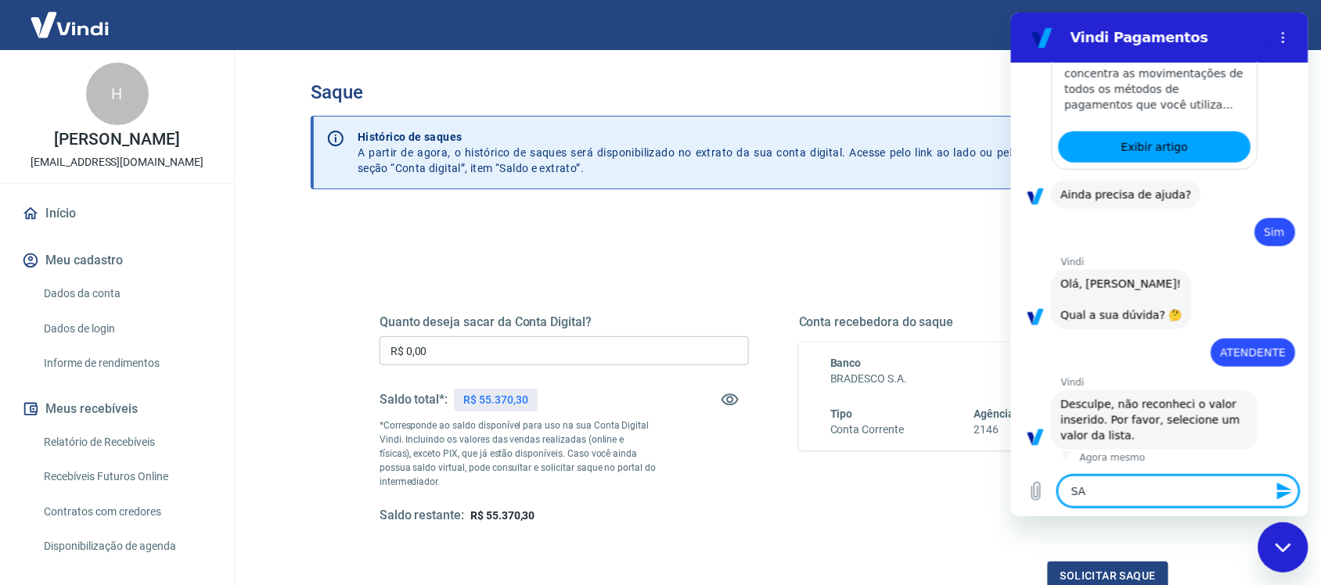
type textarea "SAQ"
type textarea "x"
type textarea "SAQU"
type textarea "x"
type textarea "SAQUE"
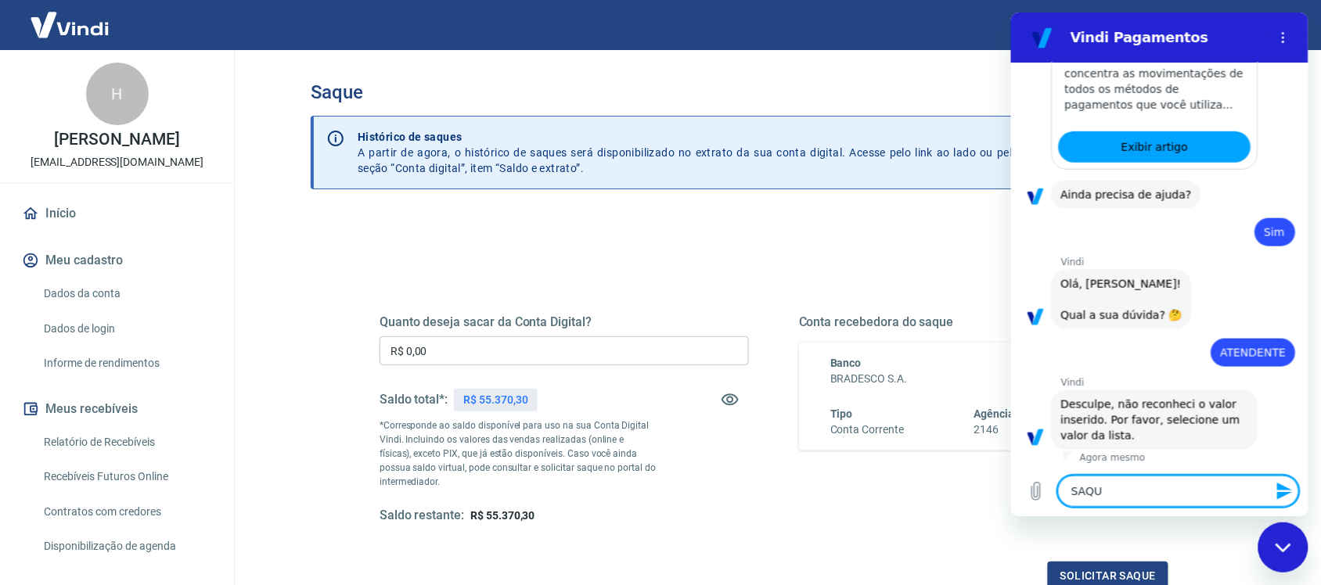
type textarea "x"
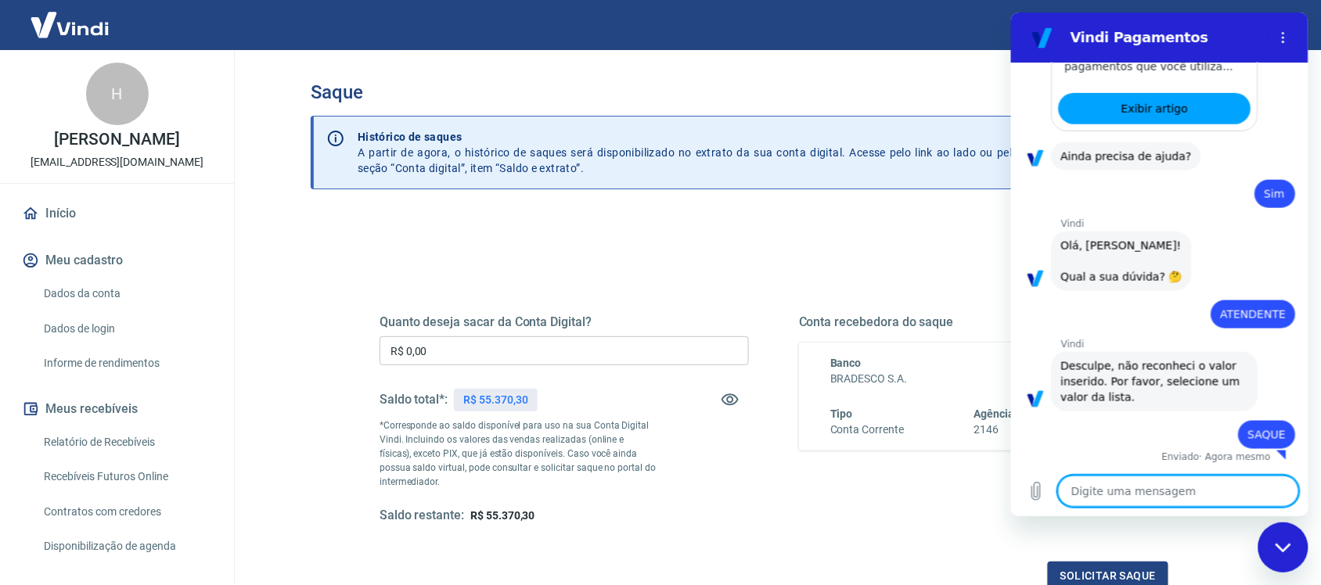
type textarea "x"
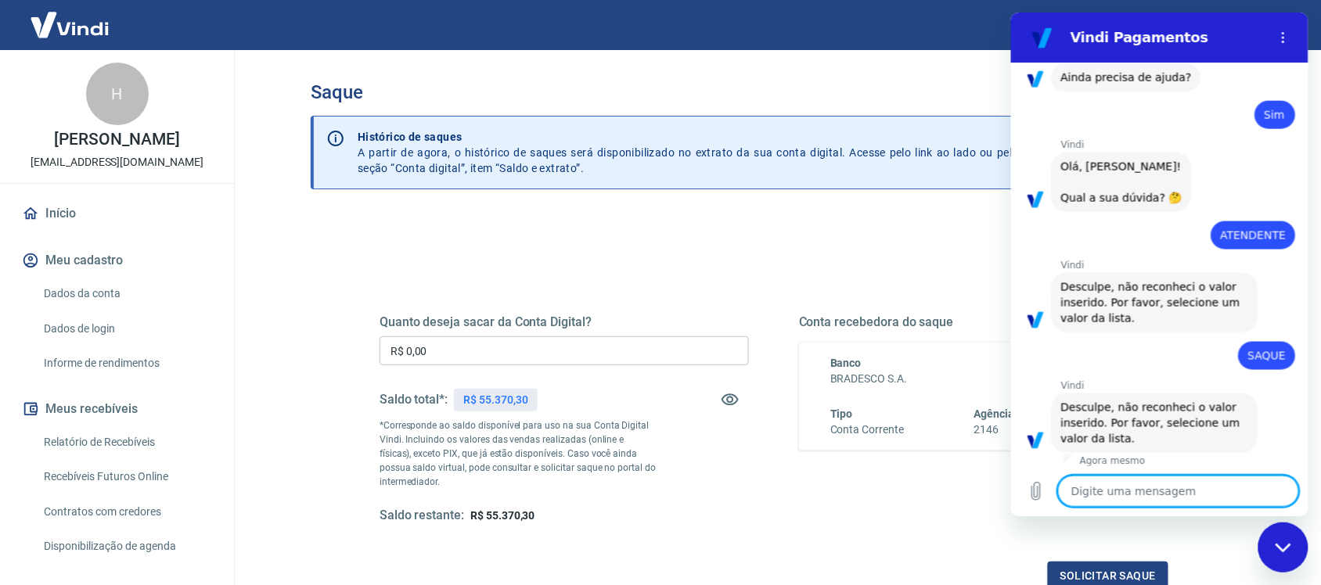
scroll to position [544, 0]
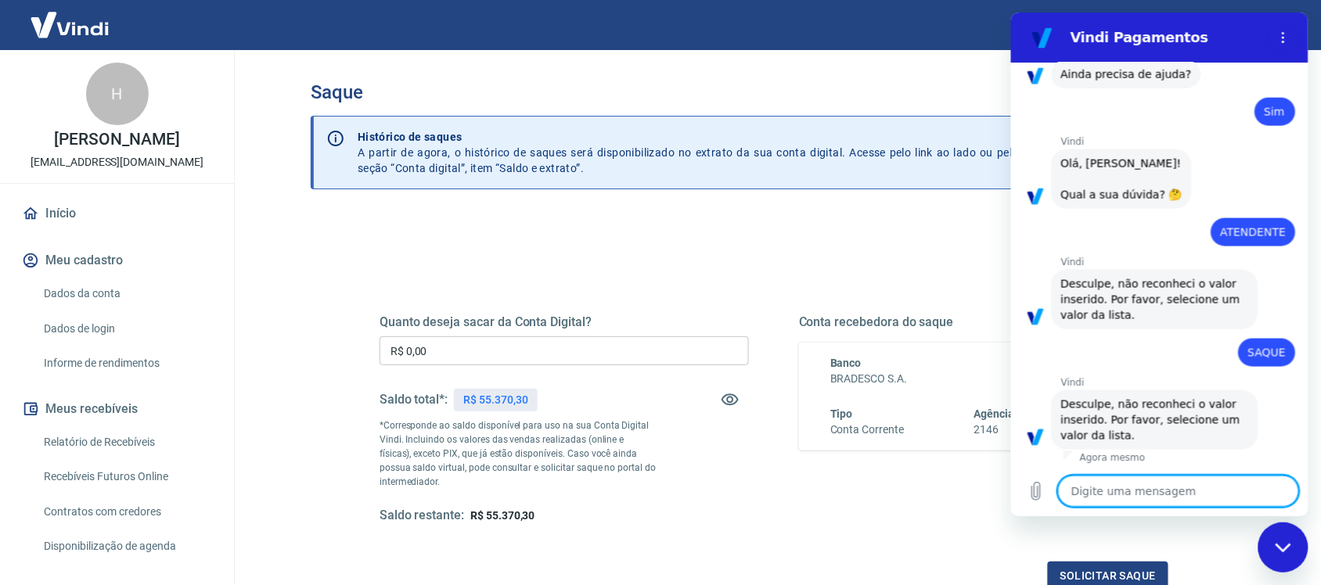
click at [1264, 298] on div "Vindi diz: Desculpe, não reconheci o valor inserido. Por favor, selecione um va…" at bounding box center [1165, 298] width 285 height 61
click at [1088, 486] on textarea at bounding box center [1177, 491] width 241 height 31
type textarea "S"
type textarea "x"
type textarea "SA"
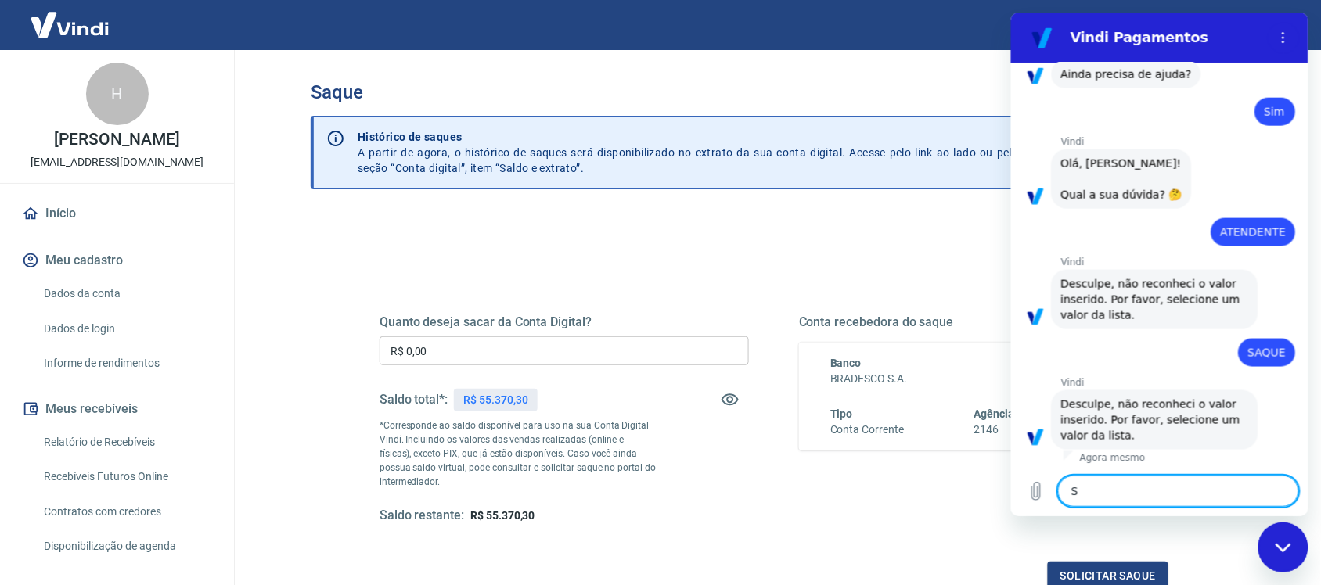
type textarea "x"
type textarea "SAQ"
type textarea "x"
type textarea "SAQU"
type textarea "x"
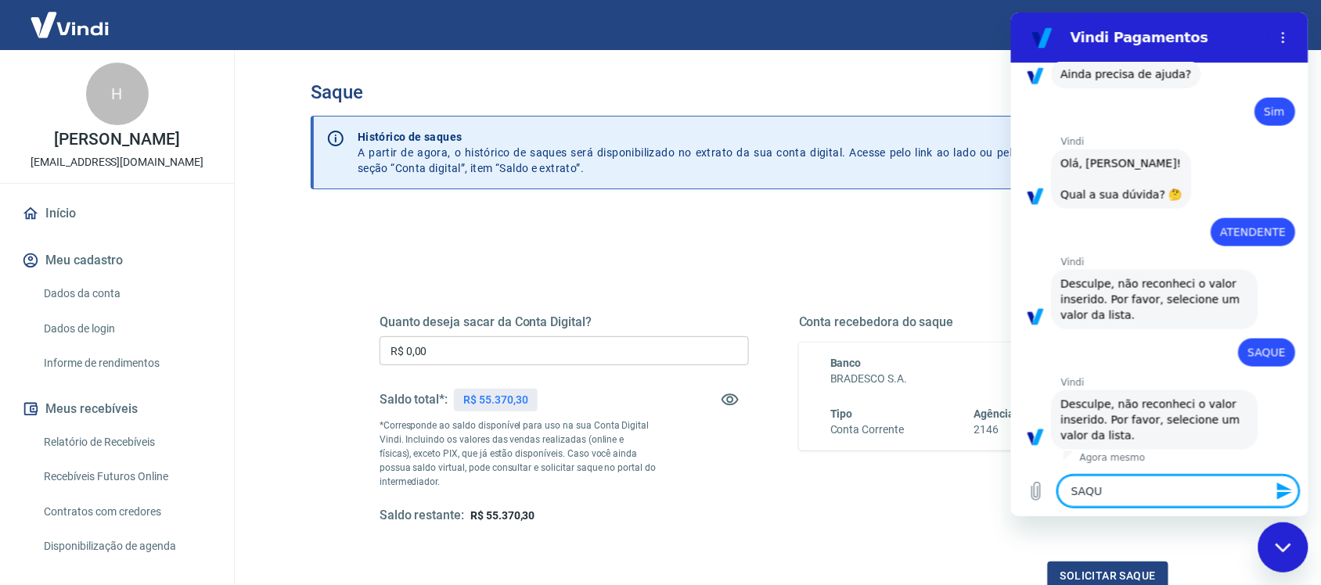
type textarea "SAQUE"
type textarea "x"
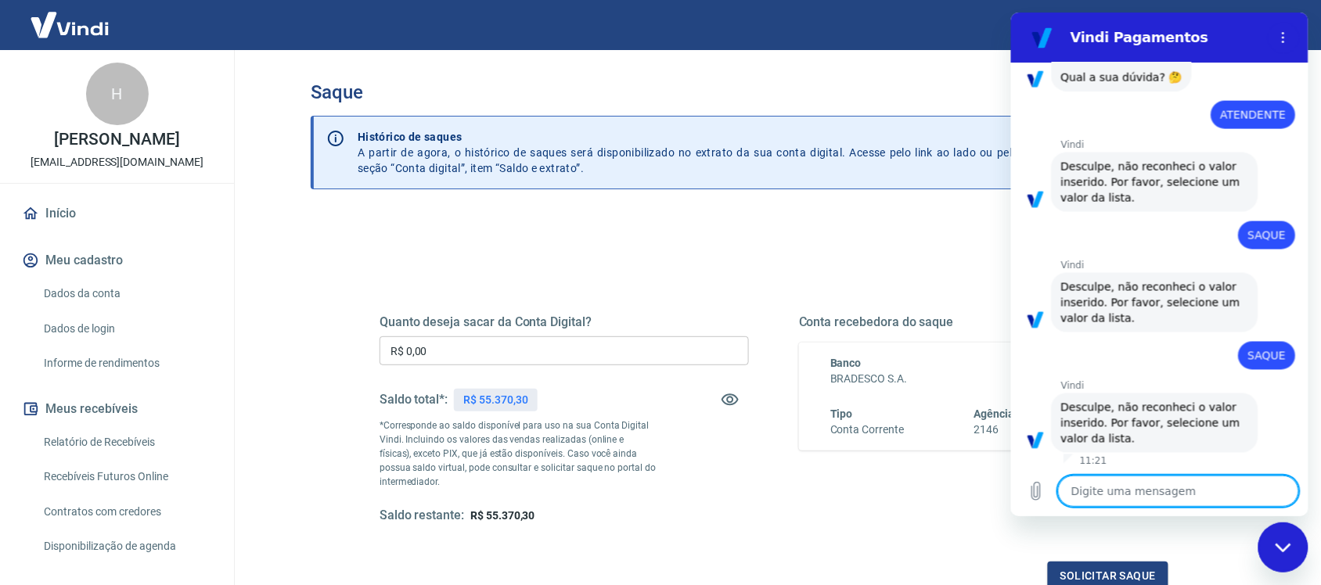
scroll to position [665, 0]
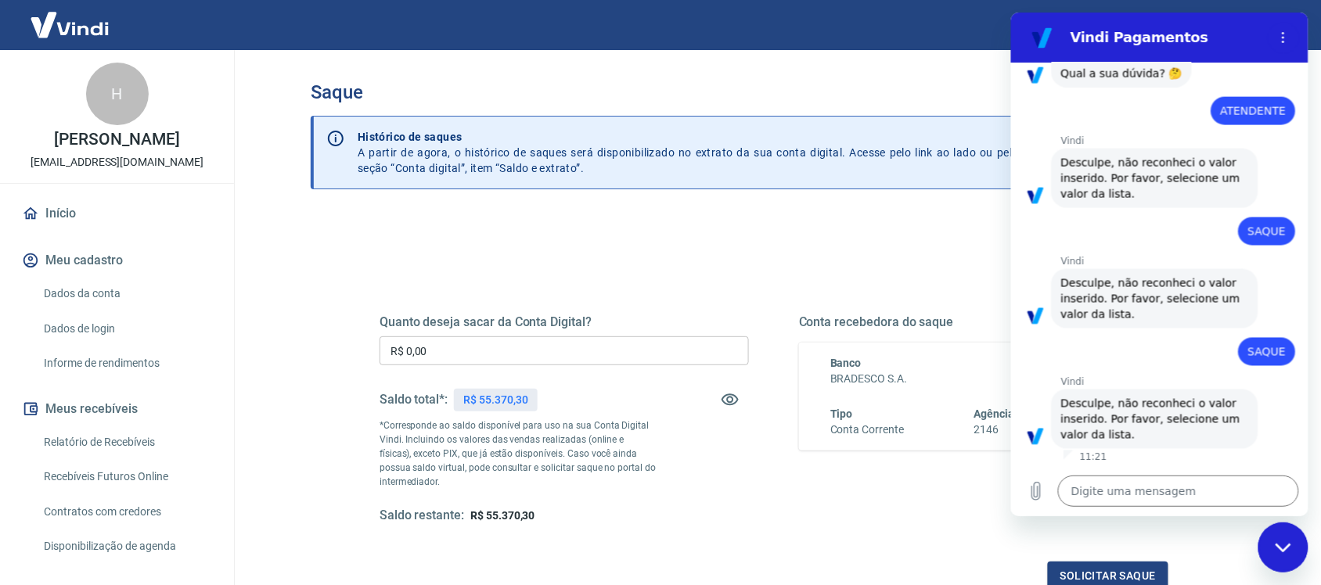
type textarea "x"
